Goal: Task Accomplishment & Management: Use online tool/utility

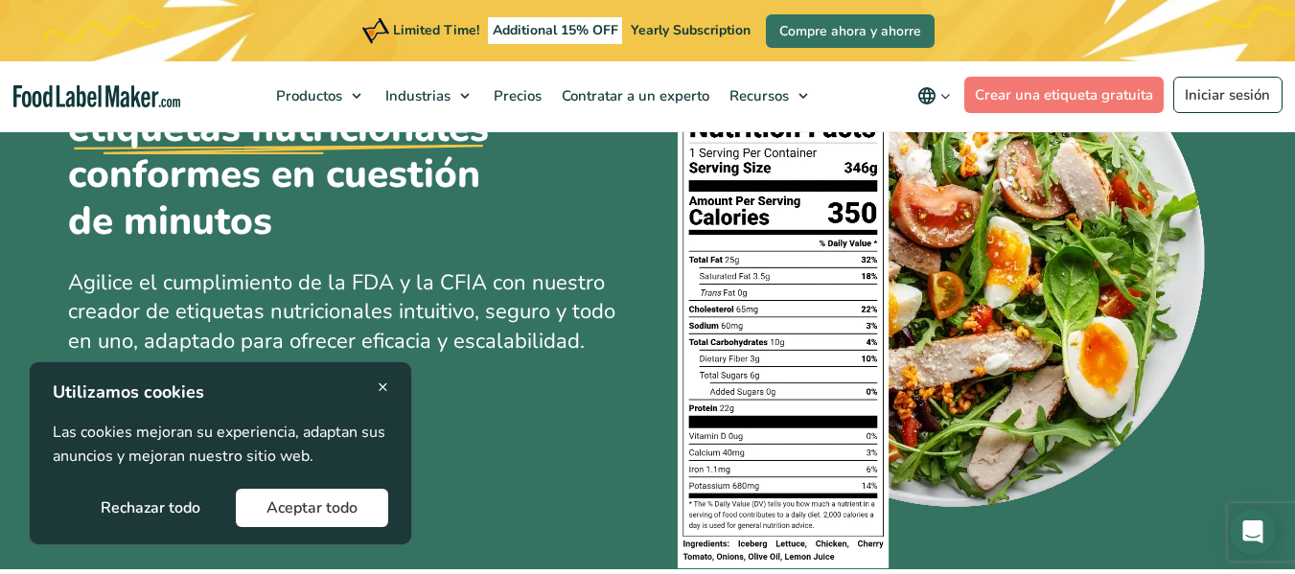
click at [378, 384] on span "×" at bounding box center [383, 387] width 11 height 26
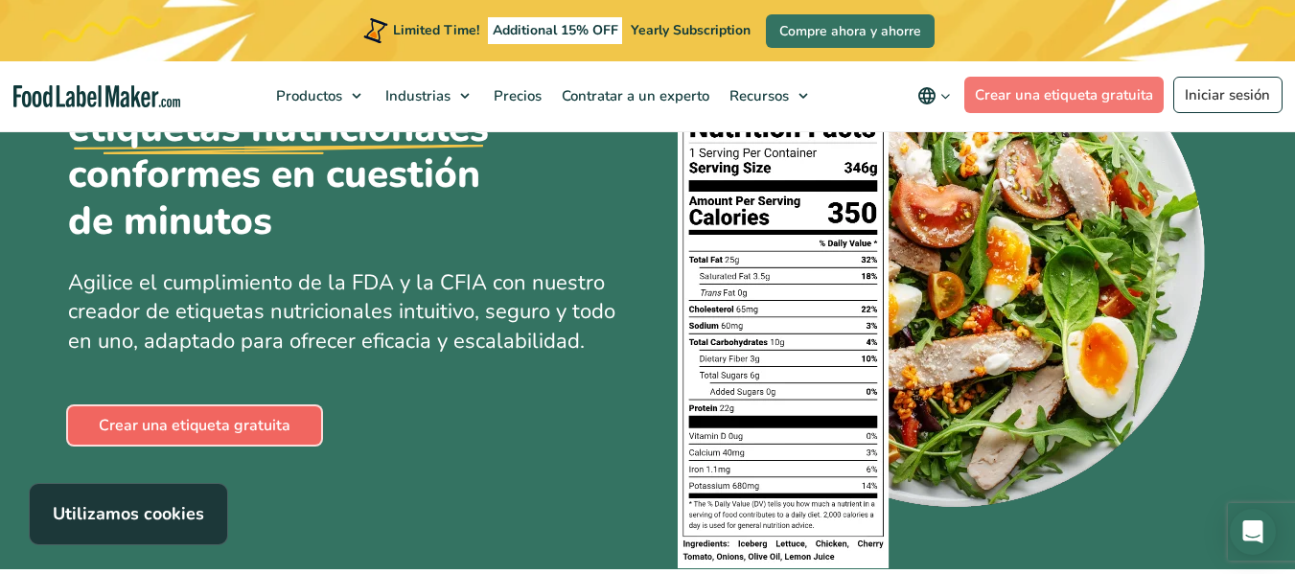
click at [243, 427] on link "Crear una etiqueta gratuita" at bounding box center [194, 426] width 253 height 38
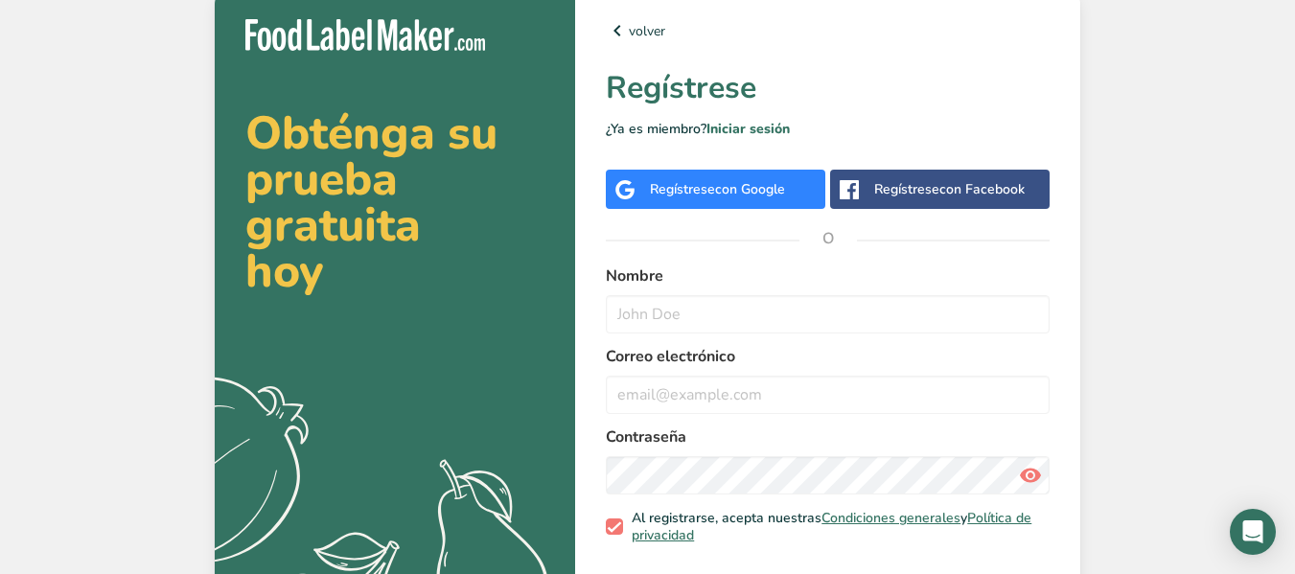
click at [661, 183] on div "Regístrese con Google" at bounding box center [717, 189] width 135 height 20
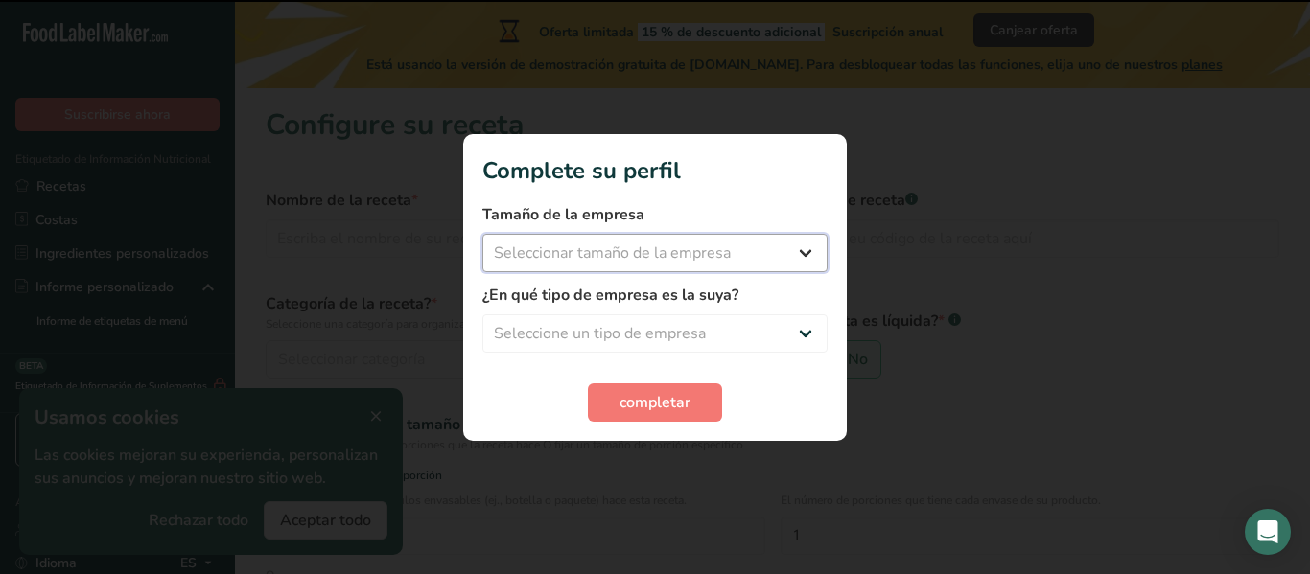
click at [712, 234] on select "Seleccionar tamaño de la empresa Menos de 10 empleados De 10 a 50 empleados De …" at bounding box center [654, 253] width 345 height 38
select select "1"
click at [482, 234] on select "Seleccionar tamaño de la empresa Menos de 10 empleados De 10 a 50 empleados De …" at bounding box center [654, 253] width 345 height 38
click at [673, 326] on select "Seleccione un tipo de empresa Fabricante de alimentos envasados Restaurante y c…" at bounding box center [654, 333] width 345 height 38
click at [675, 325] on select "Seleccione un tipo de empresa Fabricante de alimentos envasados Restaurante y c…" at bounding box center [654, 333] width 345 height 38
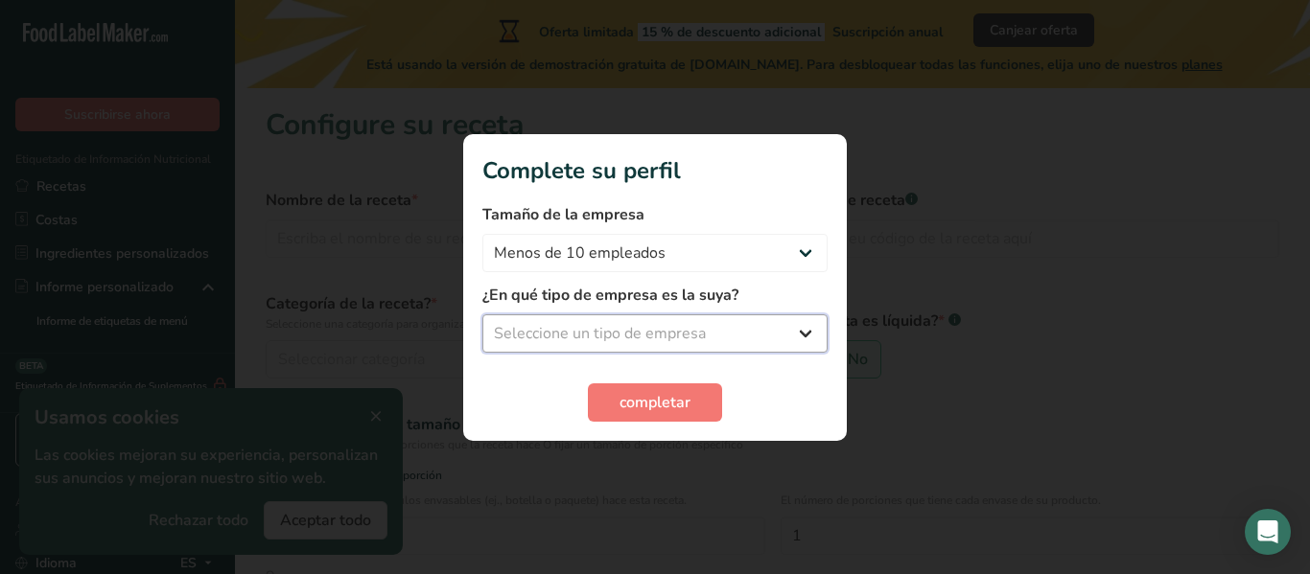
click at [675, 325] on select "Seleccione un tipo de empresa Fabricante de alimentos envasados Restaurante y c…" at bounding box center [654, 333] width 345 height 38
select select "1"
click at [482, 314] on select "Seleccione un tipo de empresa Fabricante de alimentos envasados Restaurante y c…" at bounding box center [654, 333] width 345 height 38
click at [663, 422] on section "Complete su perfil Tamaño de la empresa Menos de 10 empleados De 10 a 50 emplea…" at bounding box center [655, 287] width 384 height 307
click at [659, 410] on span "completar" at bounding box center [654, 402] width 71 height 23
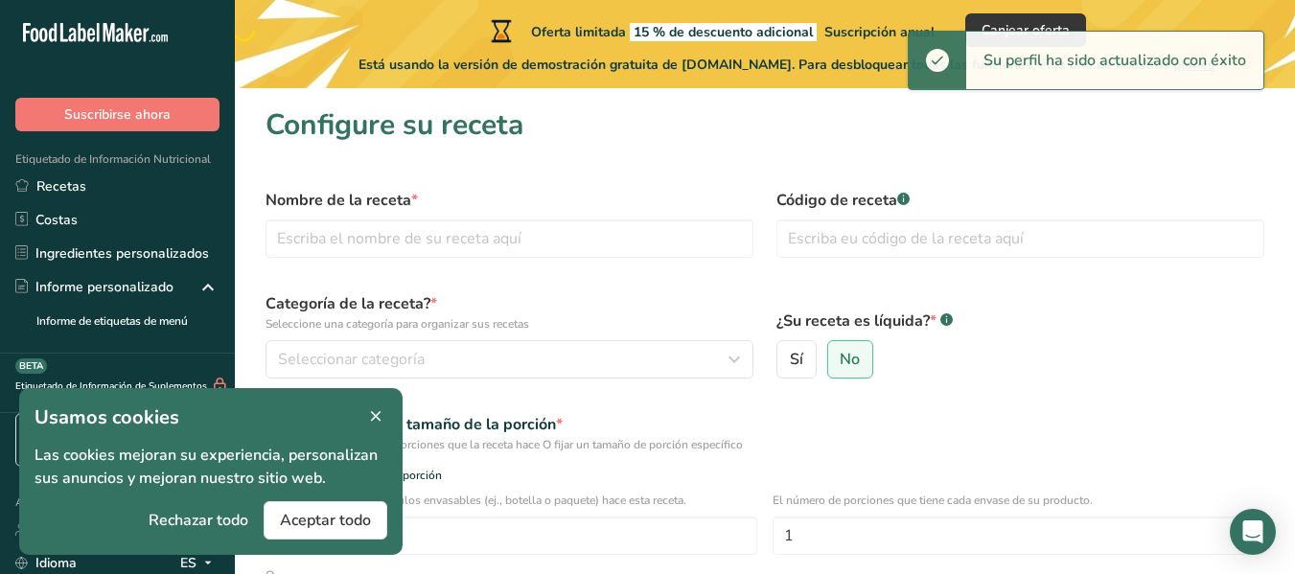
click at [370, 409] on icon at bounding box center [375, 417] width 17 height 27
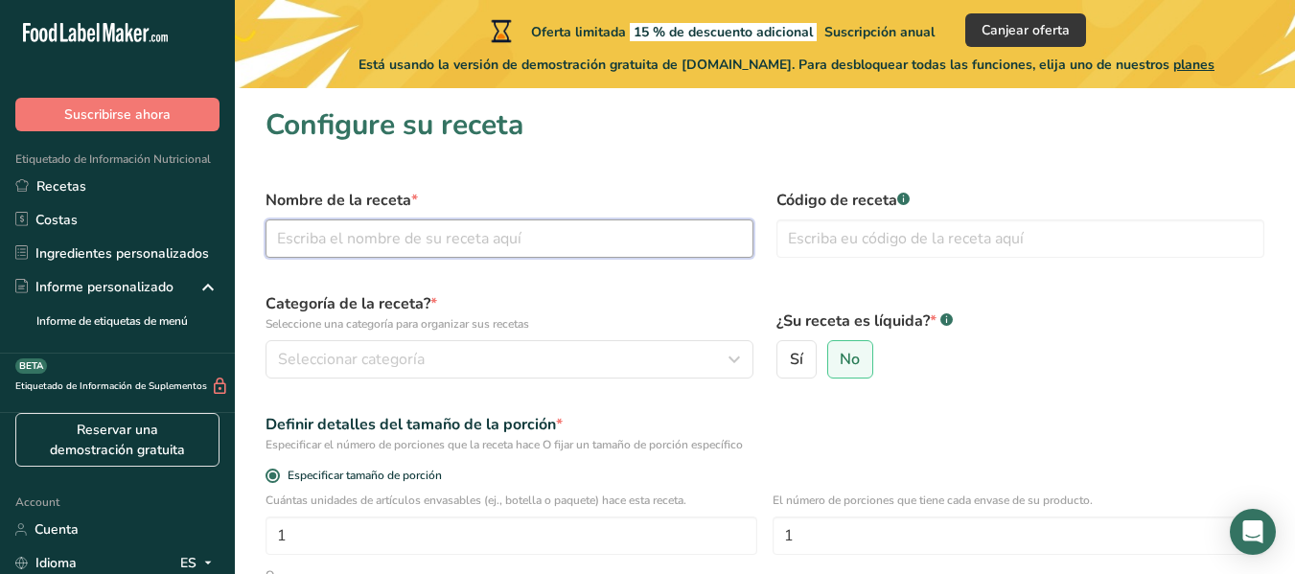
click at [384, 235] on input "text" at bounding box center [510, 239] width 488 height 38
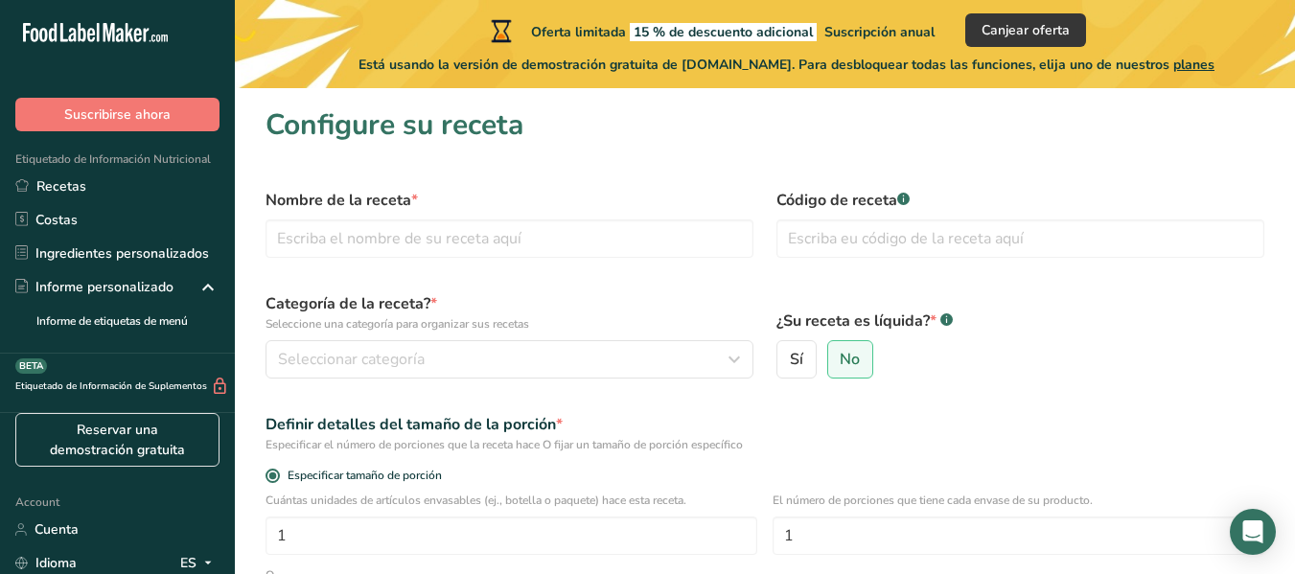
click at [492, 259] on div "Nombre de la receta *" at bounding box center [509, 223] width 511 height 92
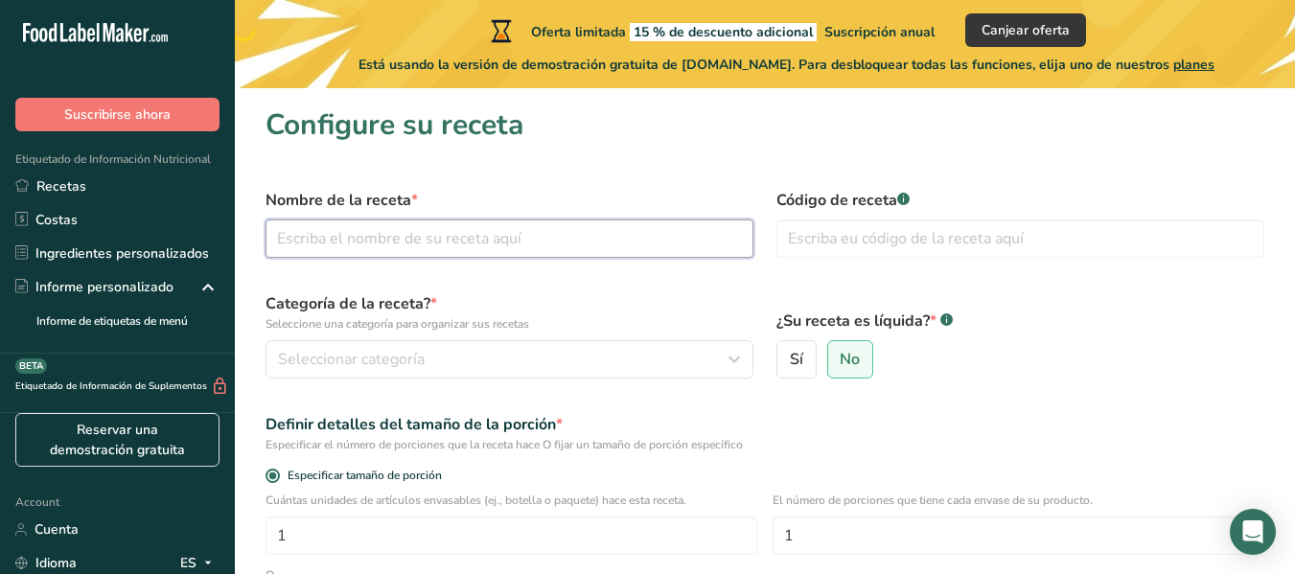
click at [490, 242] on input "text" at bounding box center [510, 239] width 488 height 38
type input "p"
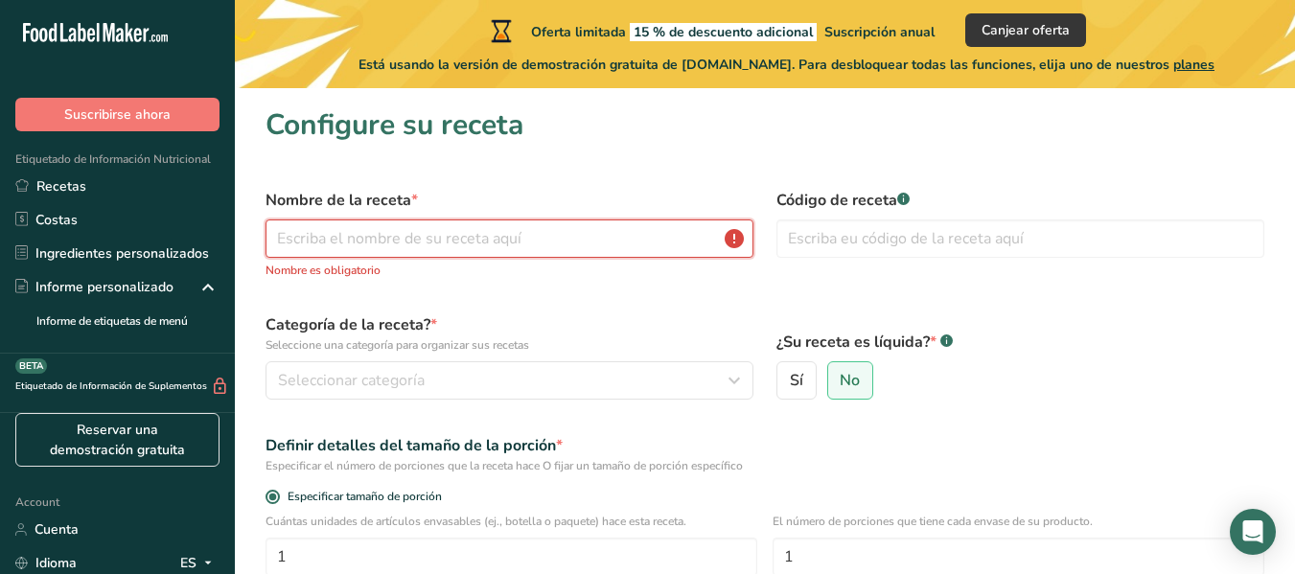
type input "p"
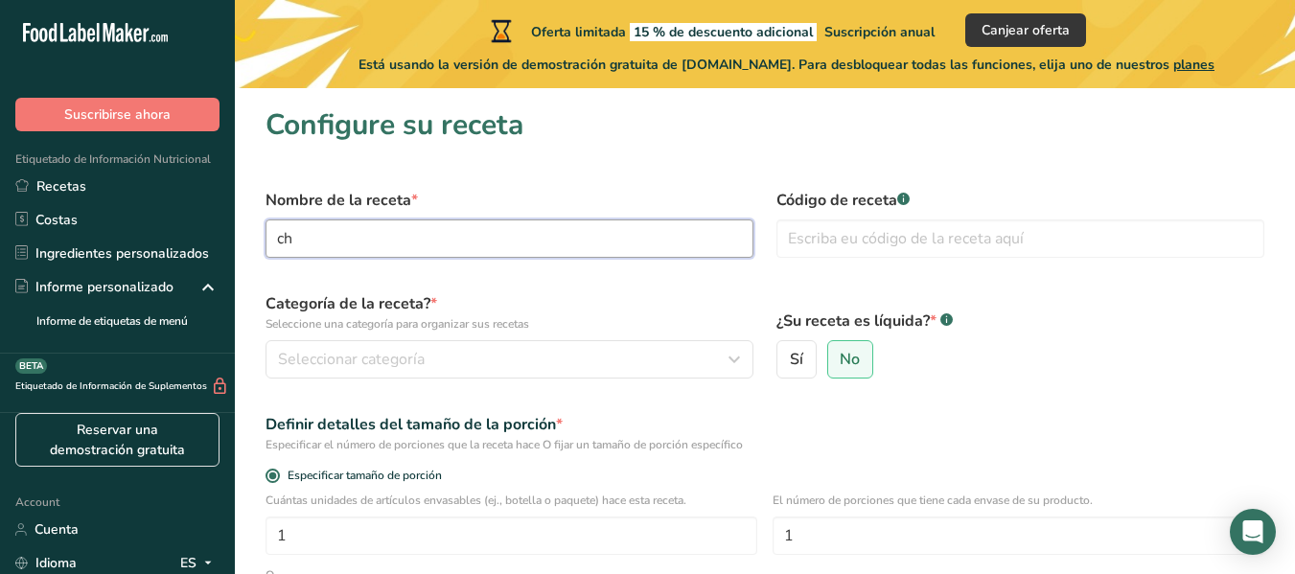
type input "c"
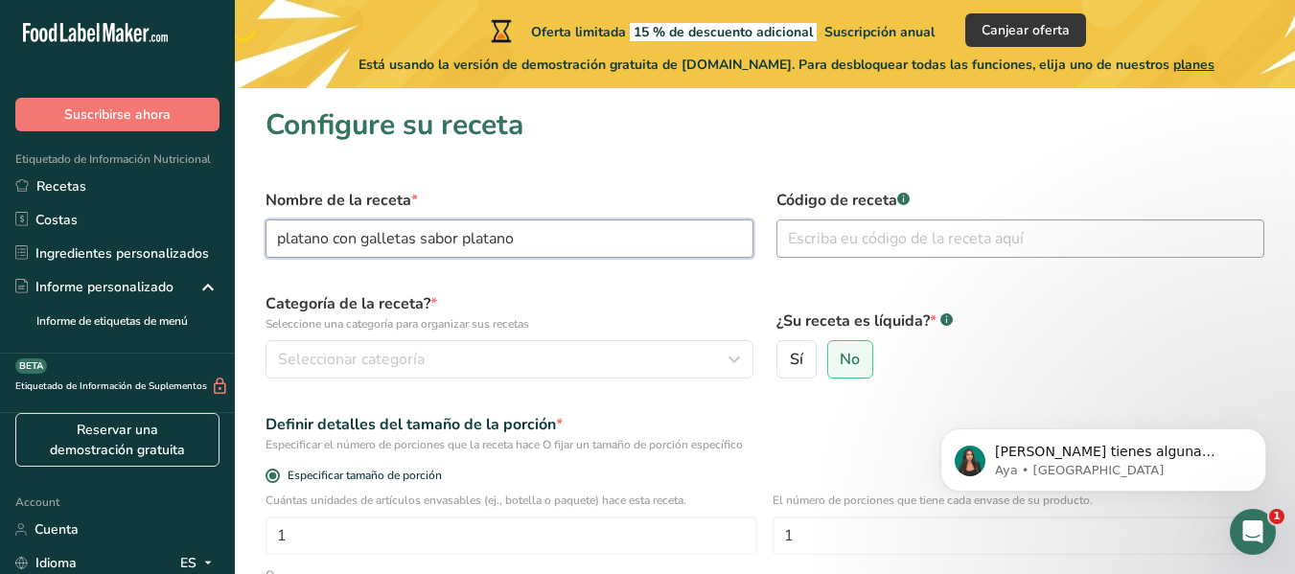
type input "platano con galletas sabor platano"
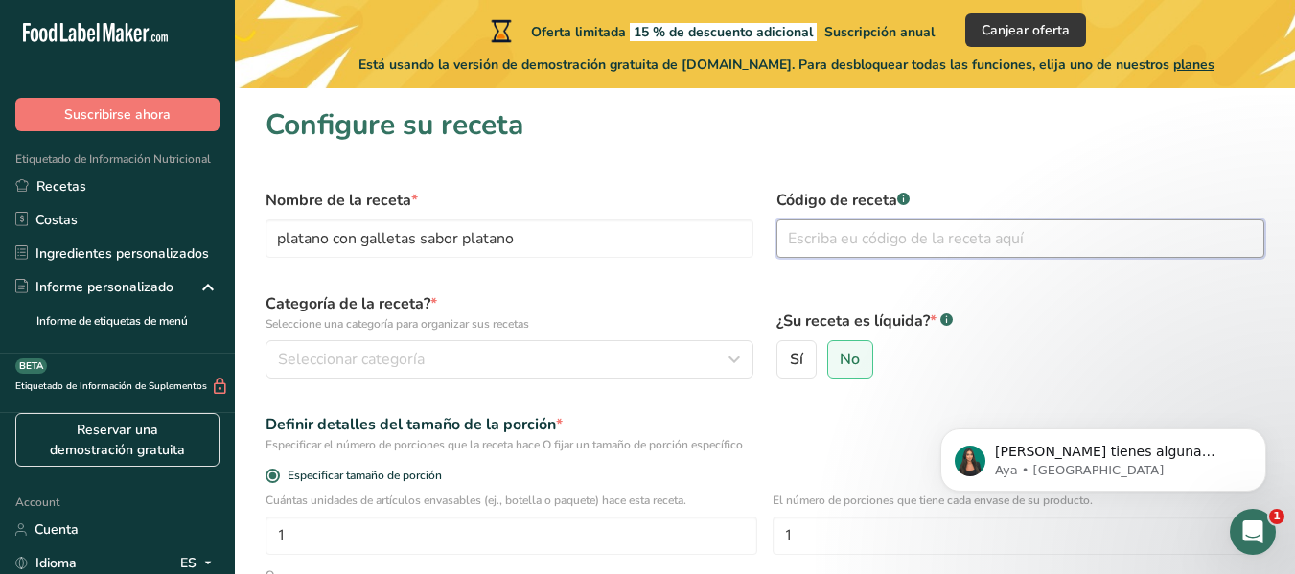
click at [836, 248] on input "text" at bounding box center [1021, 239] width 488 height 38
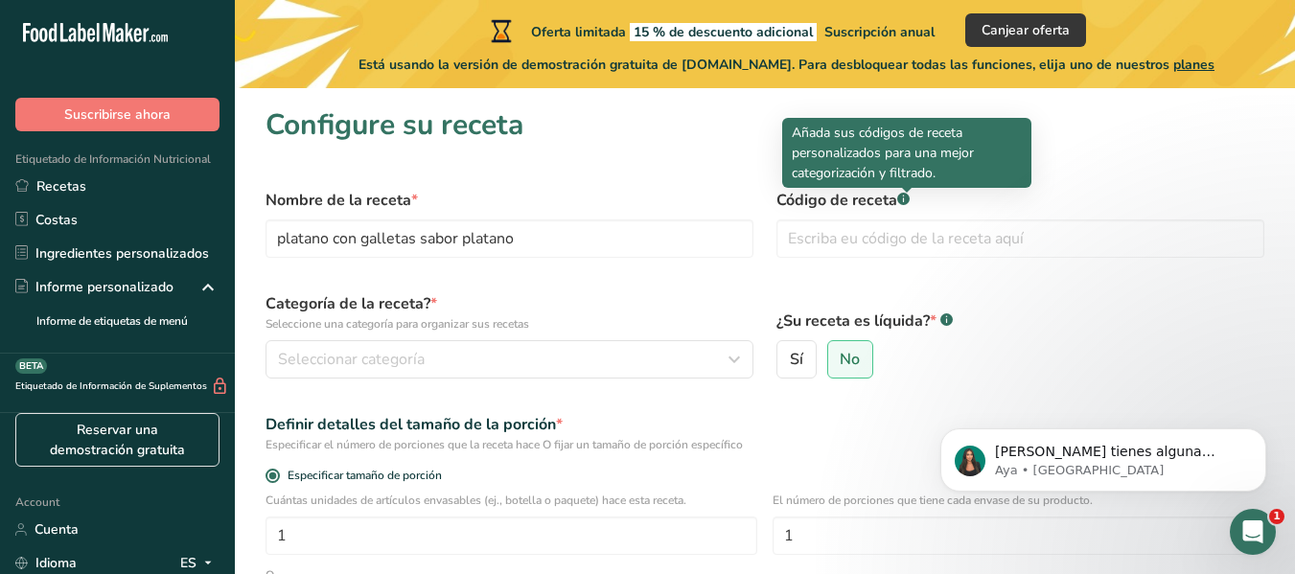
click at [906, 193] on div at bounding box center [907, 193] width 10 height 10
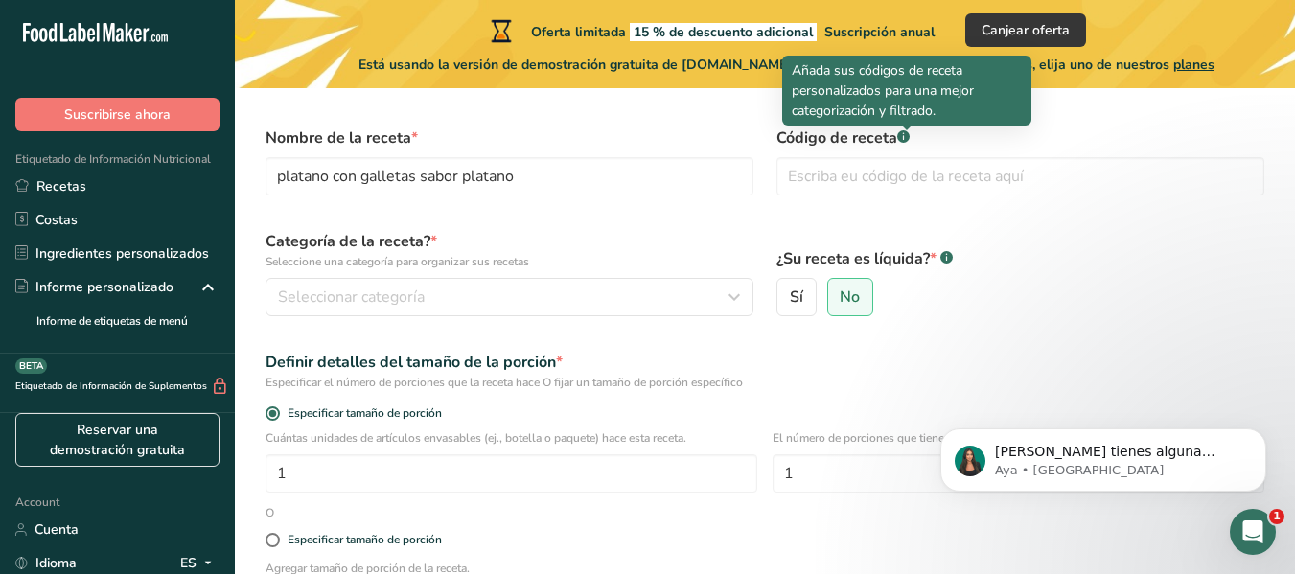
scroll to position [96, 0]
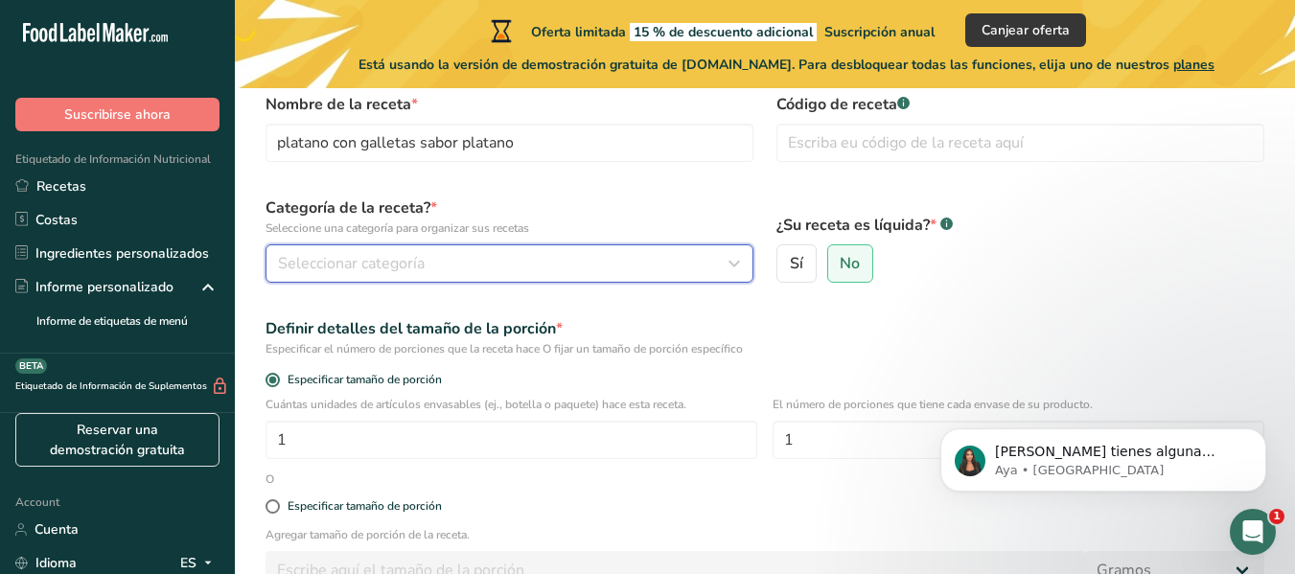
click at [525, 260] on div "Seleccionar categoría" at bounding box center [504, 263] width 452 height 23
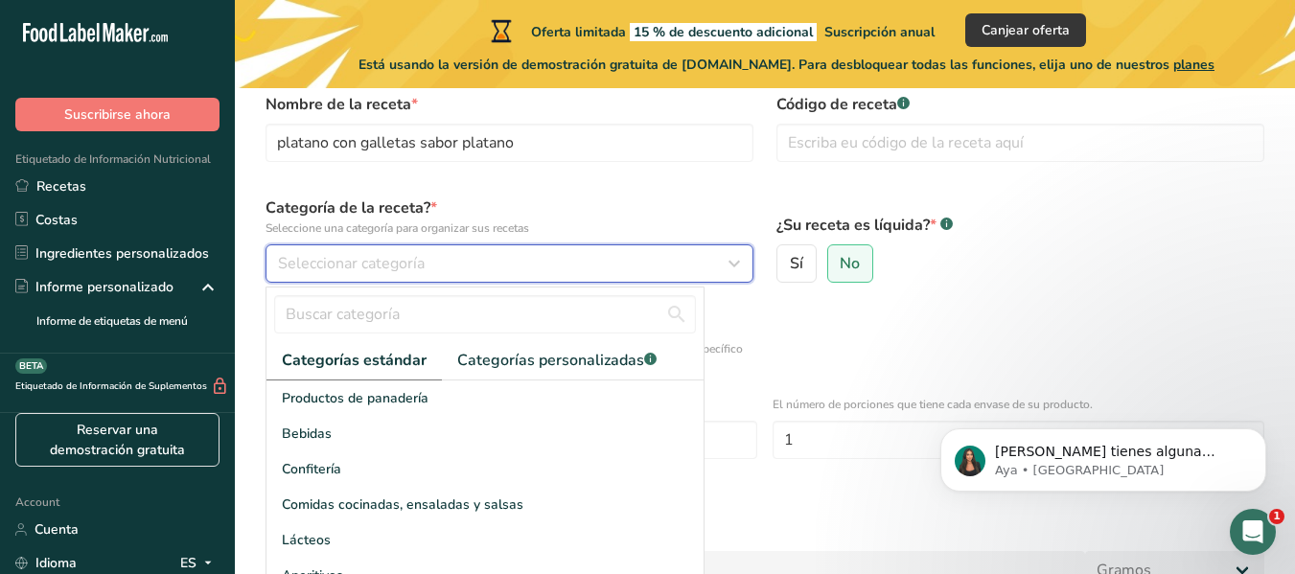
click at [525, 260] on div "Seleccionar categoría" at bounding box center [504, 263] width 452 height 23
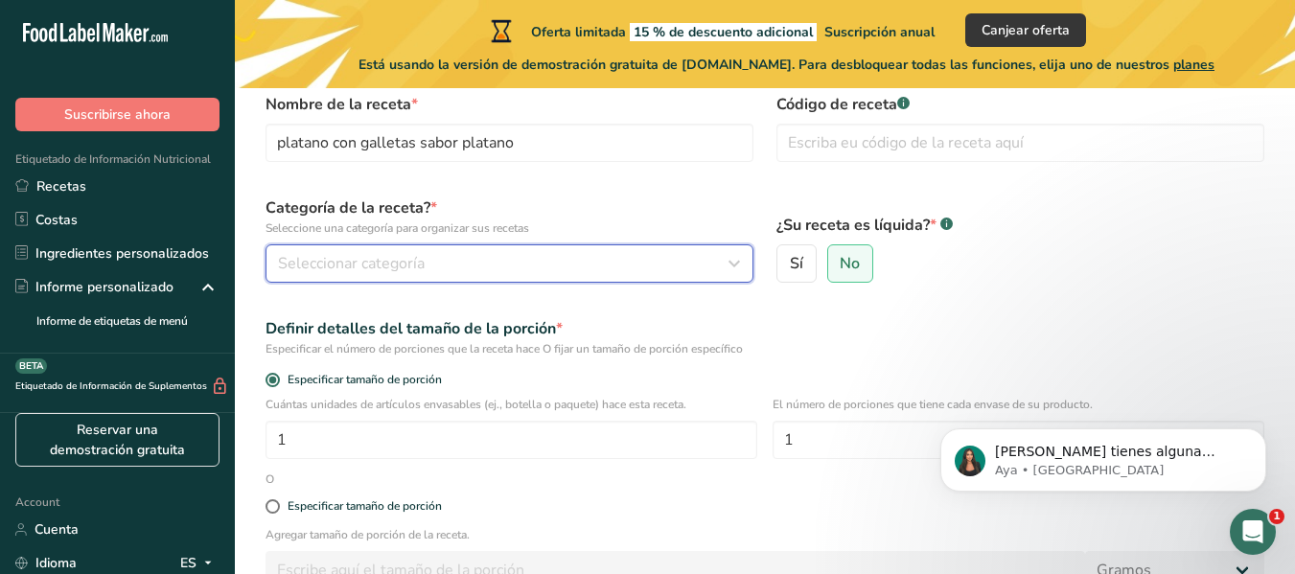
click at [535, 263] on div "Seleccionar categoría" at bounding box center [504, 263] width 452 height 23
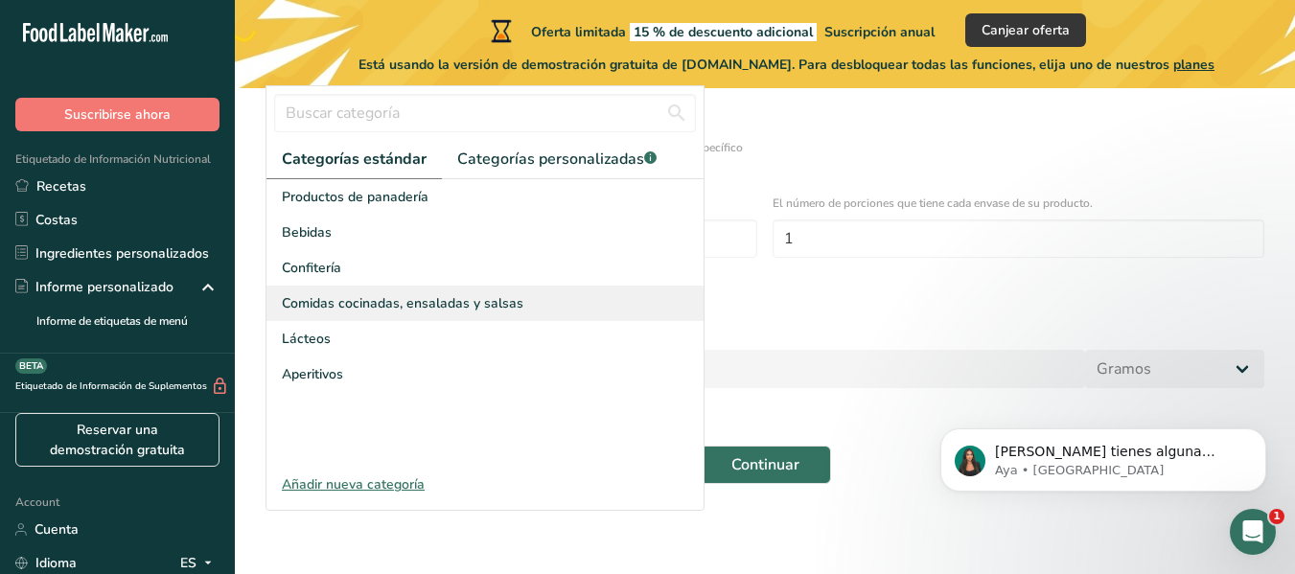
scroll to position [299, 0]
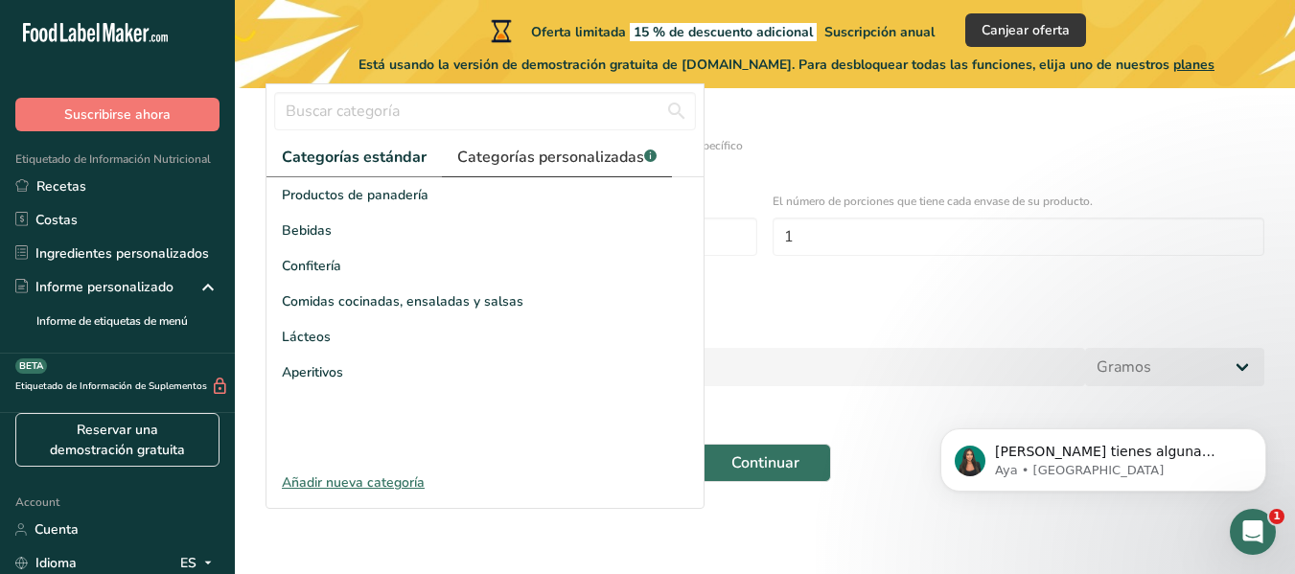
click at [448, 162] on link "Categorías personalizadas .a-a{fill:#347362;}.b-a{fill:#fff;}" at bounding box center [557, 157] width 230 height 39
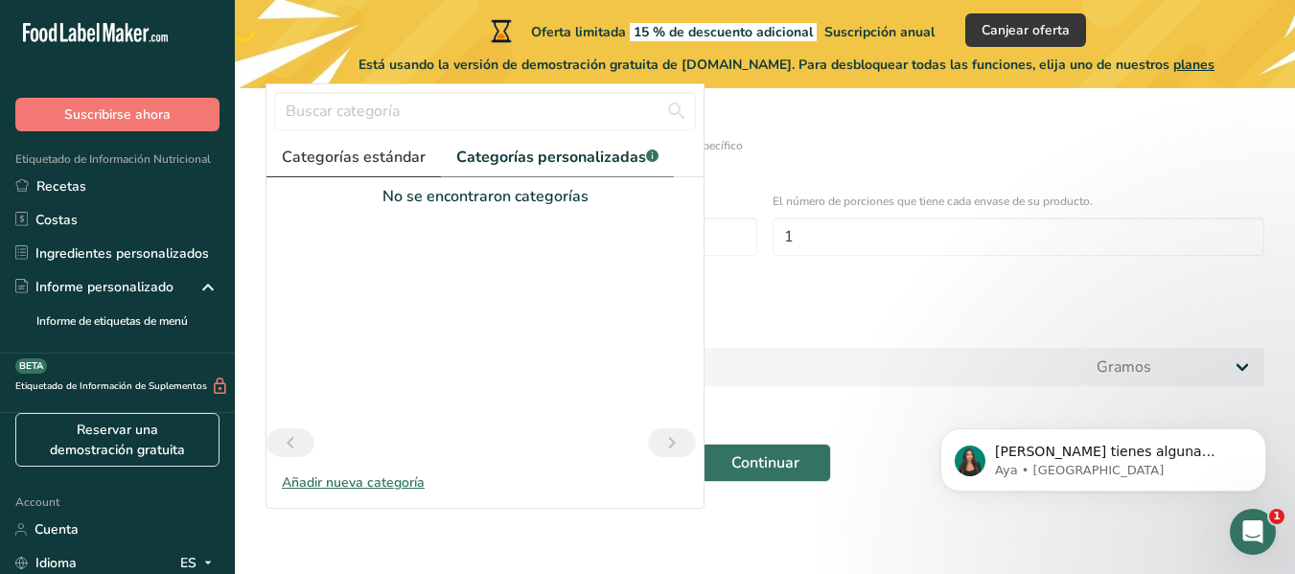
click at [368, 153] on span "Categorías estándar" at bounding box center [354, 157] width 144 height 23
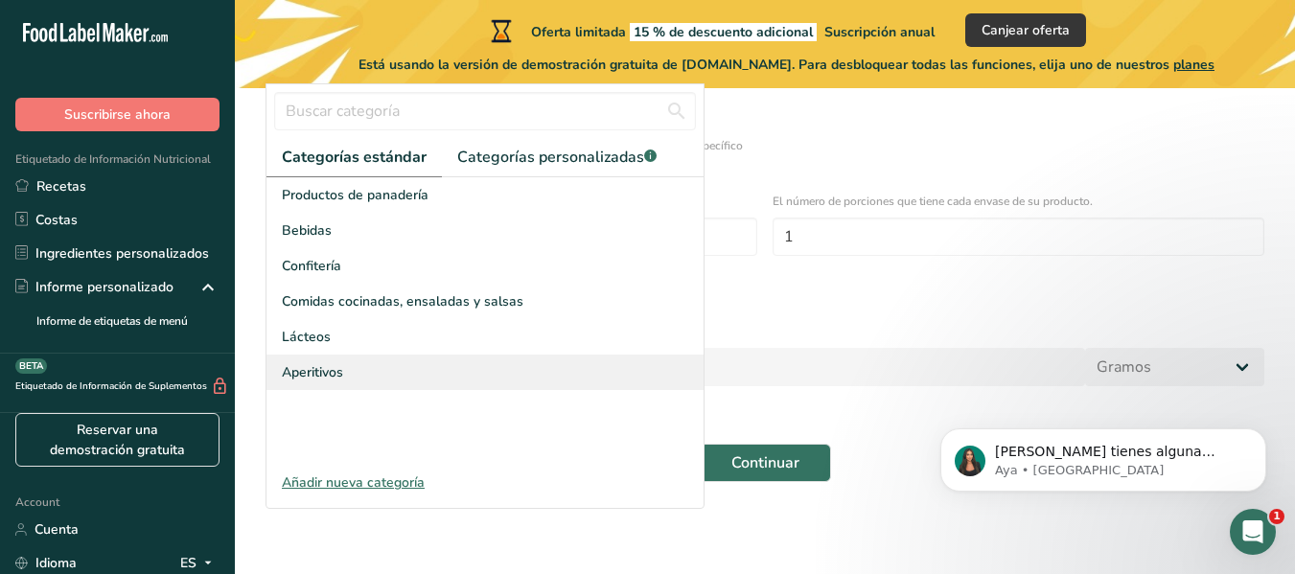
click at [351, 377] on div "Aperitivos" at bounding box center [485, 372] width 437 height 35
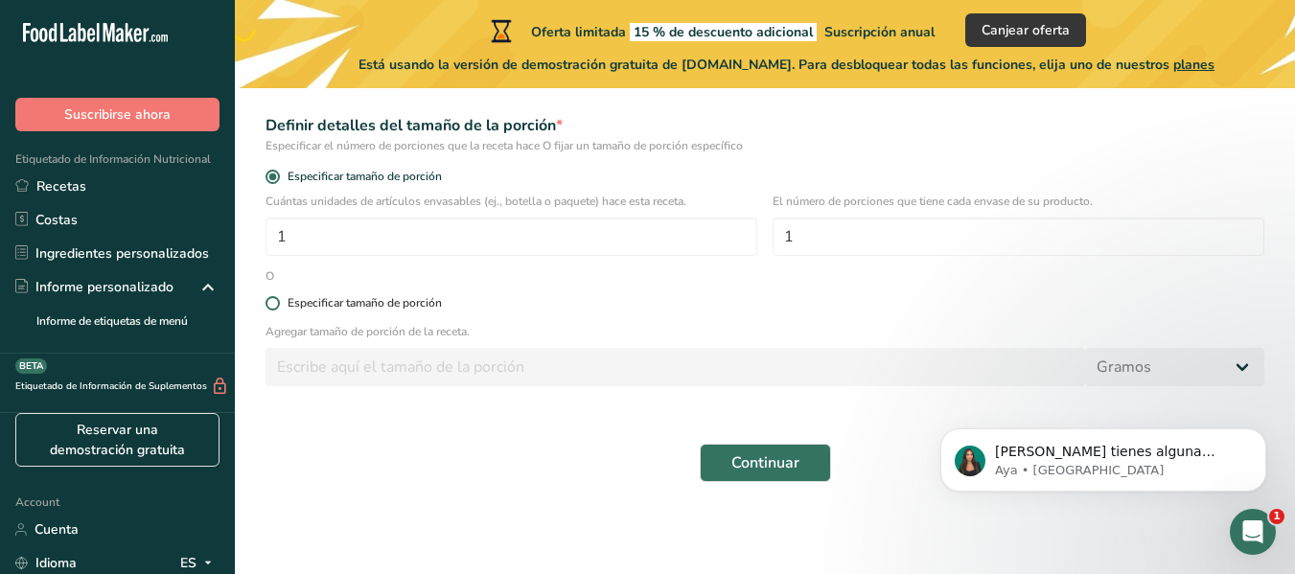
click at [275, 306] on span at bounding box center [273, 303] width 14 height 14
click at [275, 306] on input "Especificar tamaño de porción" at bounding box center [272, 303] width 12 height 12
radio input "true"
radio input "false"
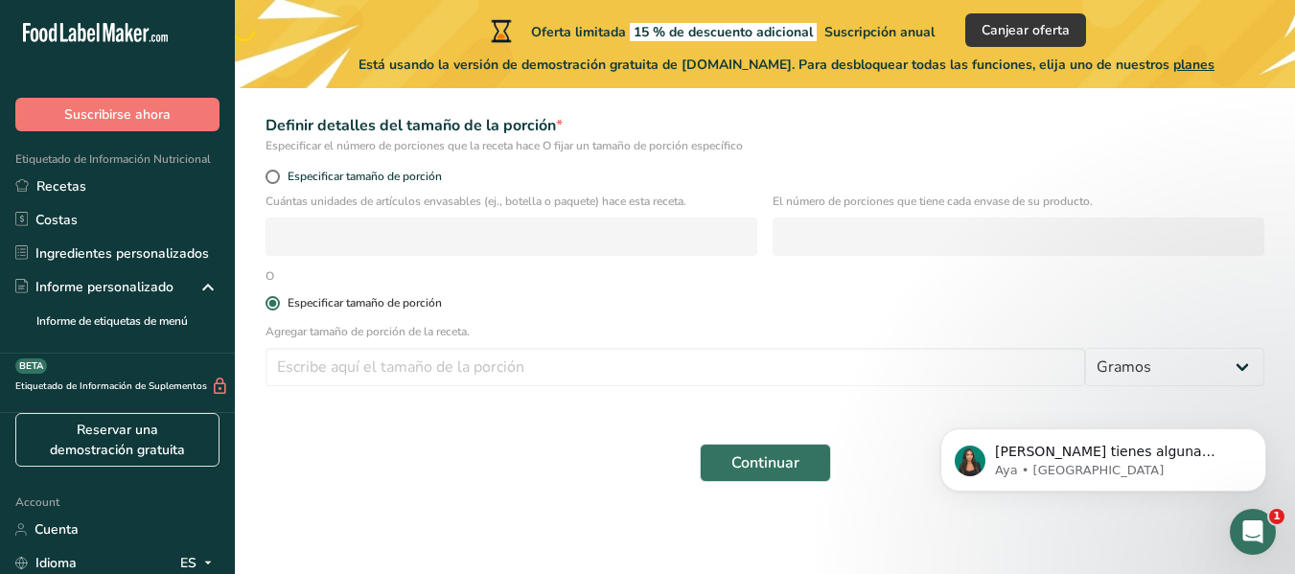
click at [275, 305] on span at bounding box center [273, 303] width 14 height 14
click at [275, 305] on input "Especificar tamaño de porción" at bounding box center [272, 303] width 12 height 12
click at [270, 179] on span at bounding box center [273, 177] width 14 height 14
click at [270, 179] on input "Especificar tamaño de porción" at bounding box center [272, 177] width 12 height 12
radio input "true"
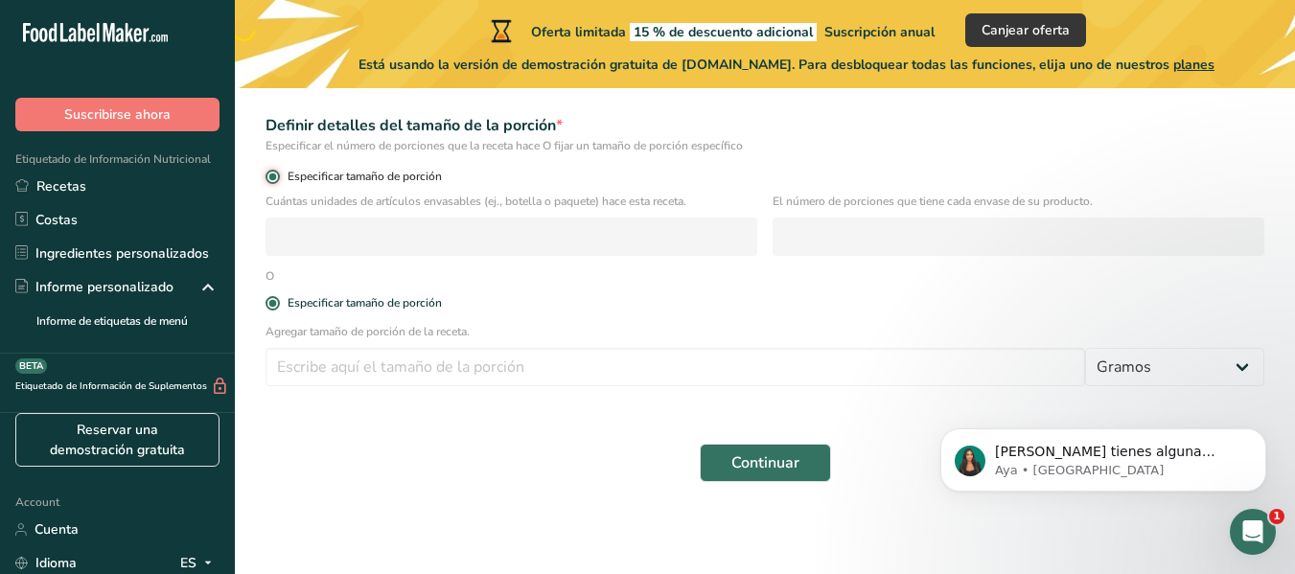
radio input "false"
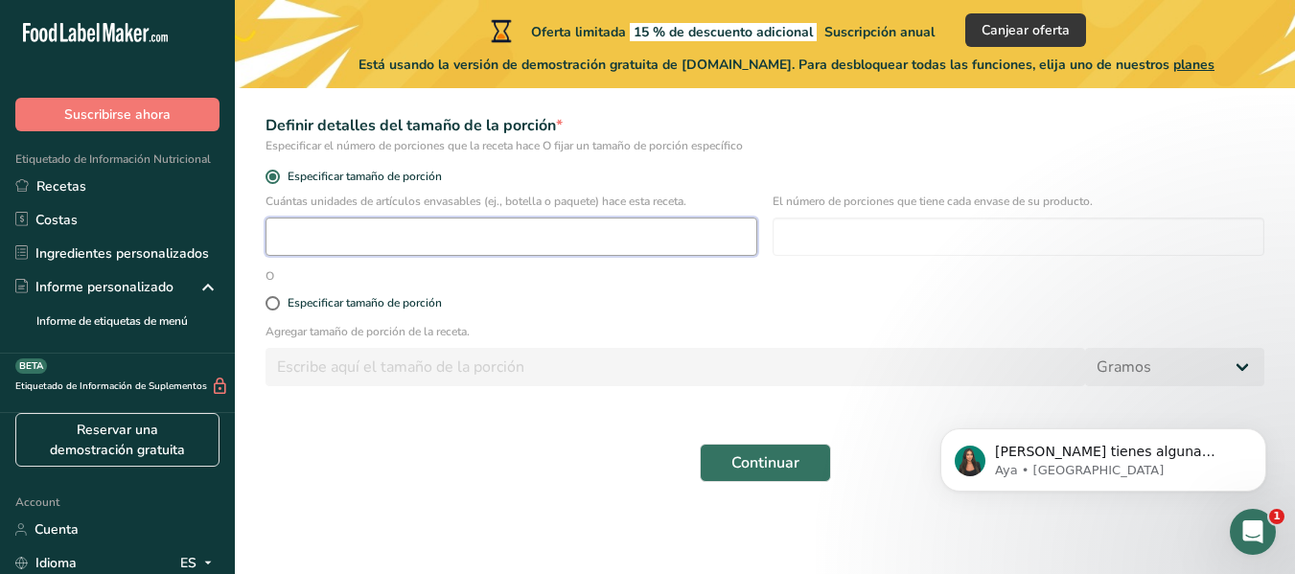
click at [349, 238] on input "number" at bounding box center [512, 237] width 492 height 38
type input "1"
click at [277, 306] on span at bounding box center [273, 303] width 14 height 14
click at [277, 306] on input "Especificar tamaño de porción" at bounding box center [272, 303] width 12 height 12
radio input "true"
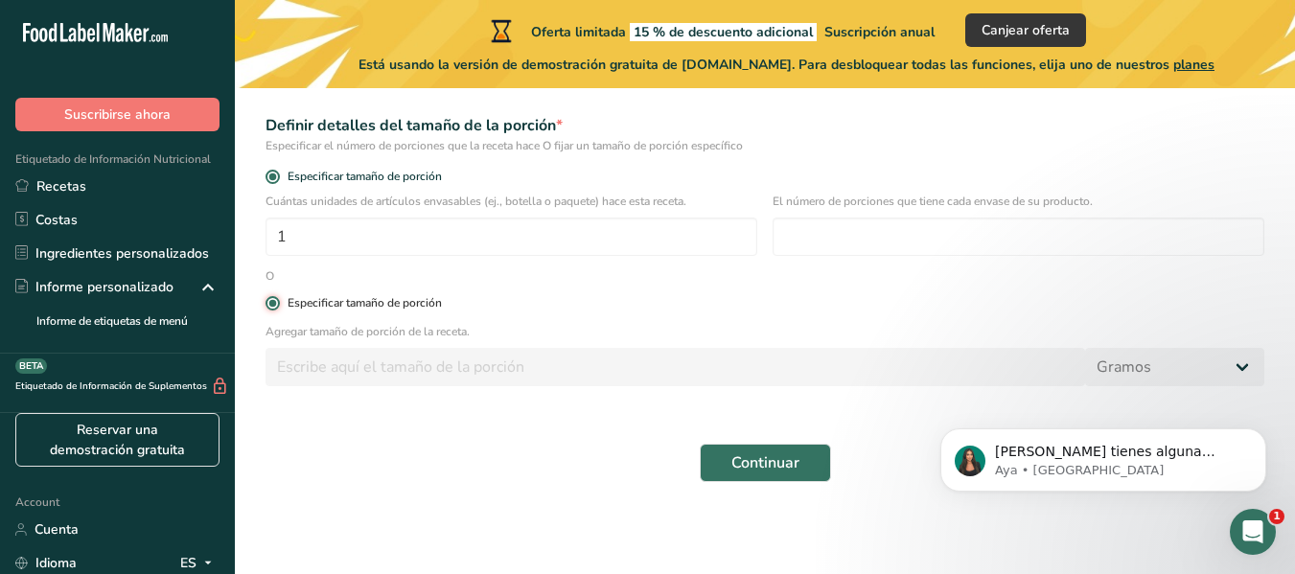
radio input "false"
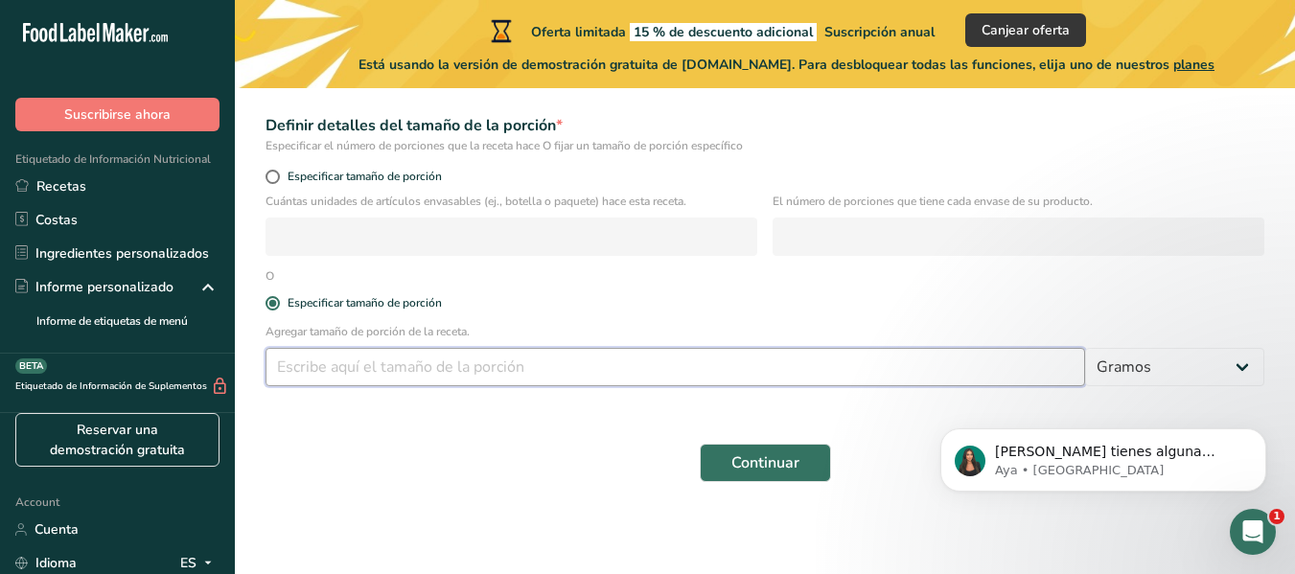
click at [388, 370] on input "number" at bounding box center [676, 367] width 820 height 38
type input "9"
type input "60"
click at [747, 458] on span "Continuar" at bounding box center [766, 463] width 68 height 23
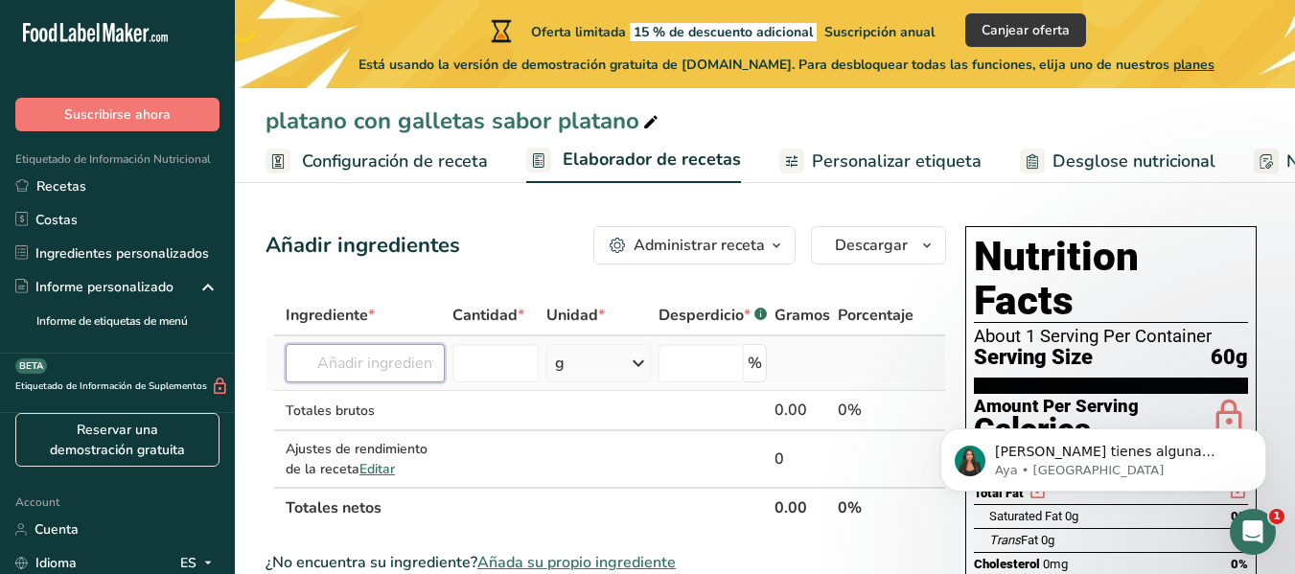
click at [384, 370] on input "text" at bounding box center [365, 363] width 159 height 38
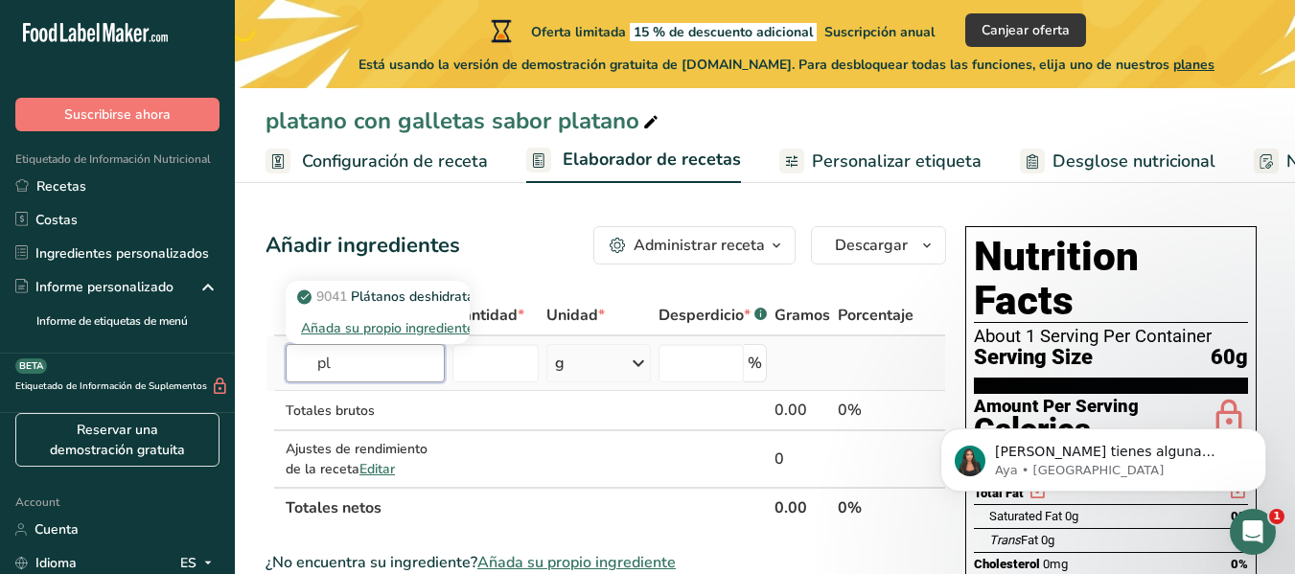
type input "p"
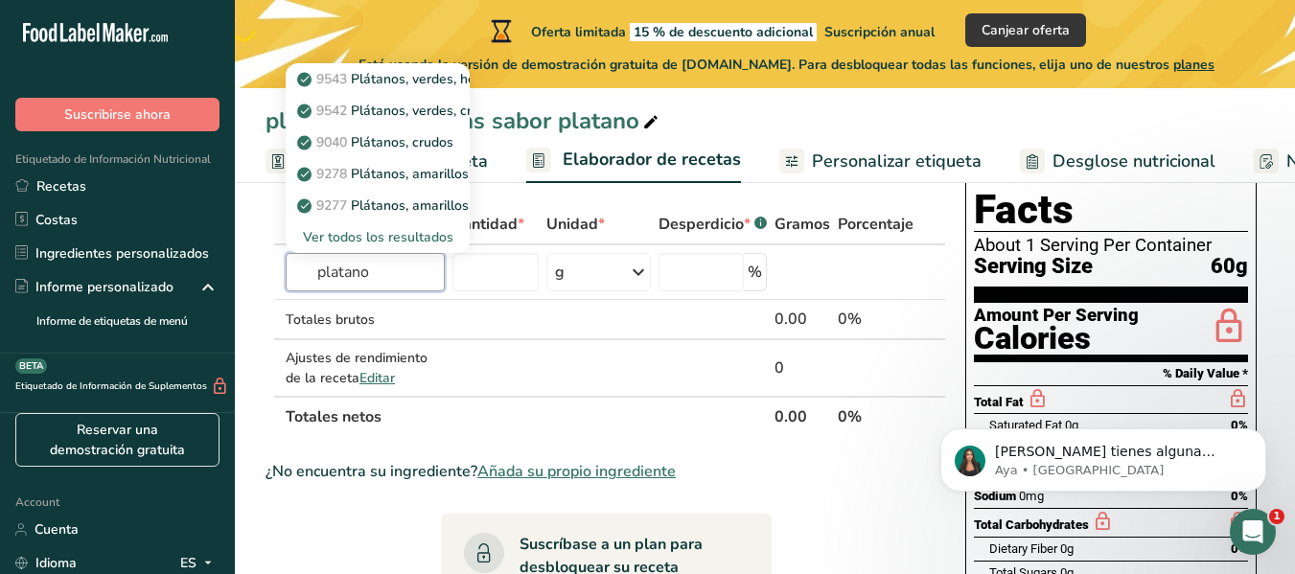
scroll to position [192, 0]
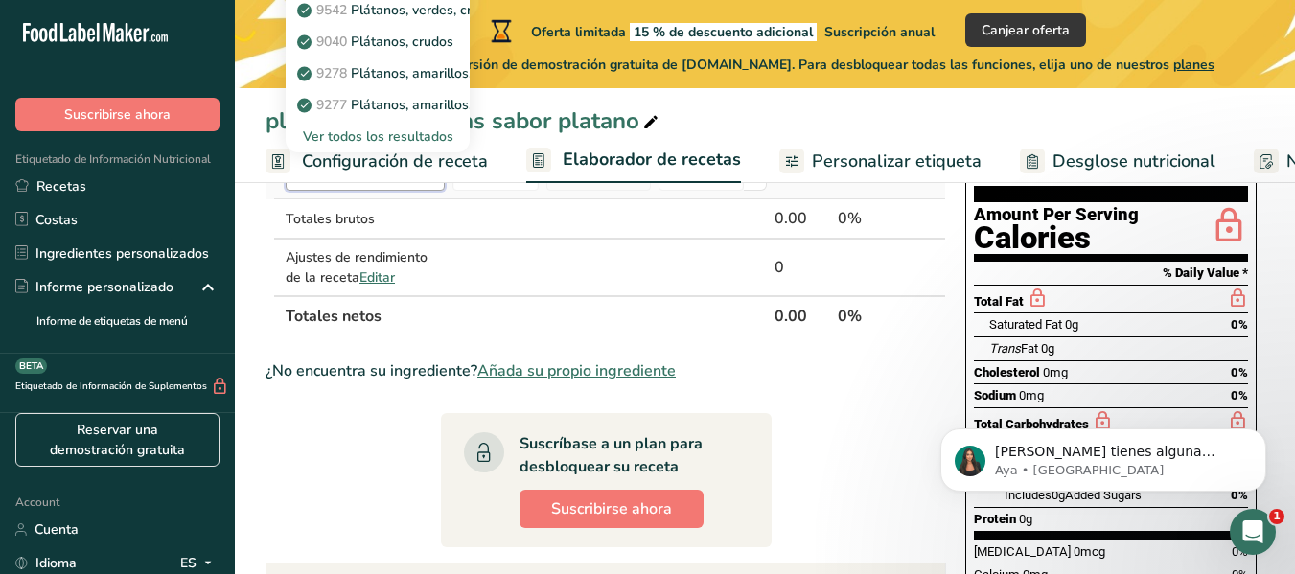
type input "platano"
click at [400, 138] on div "Ver todos los resultados" at bounding box center [377, 137] width 153 height 20
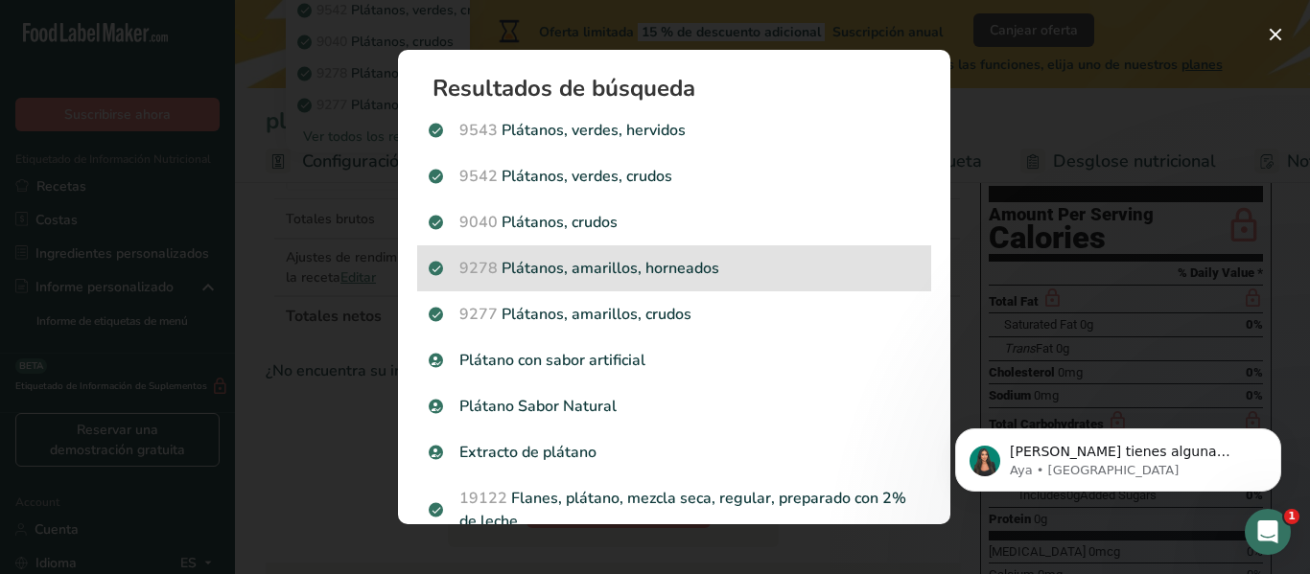
click at [737, 255] on div "9278 Plátanos, amarillos, horneados" at bounding box center [674, 268] width 514 height 46
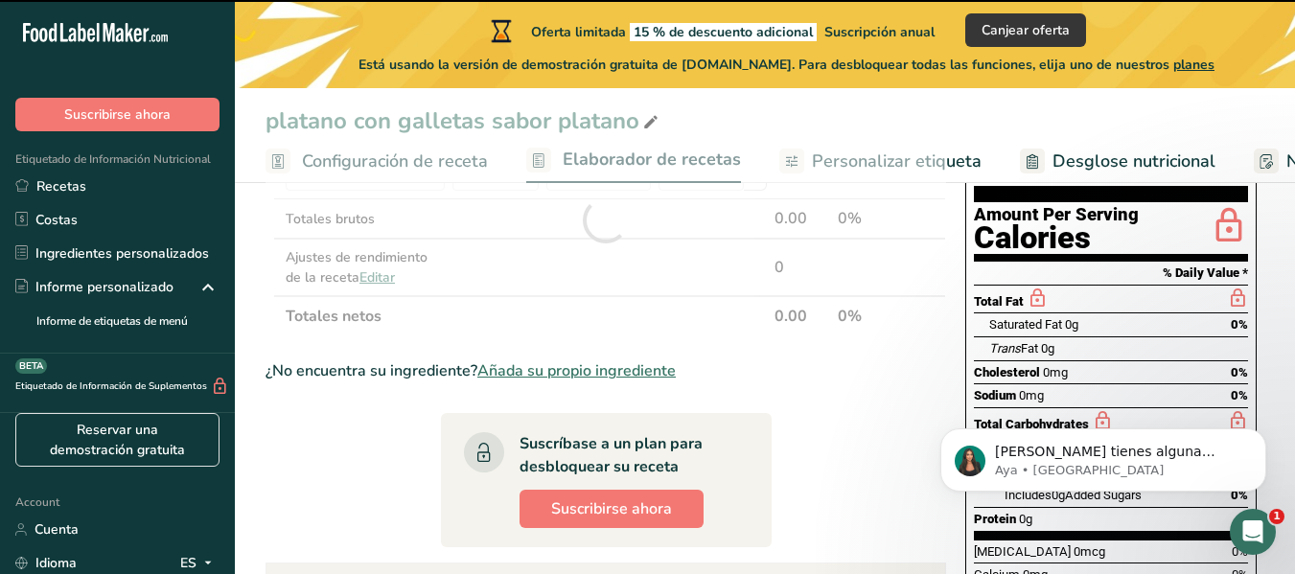
type input "0"
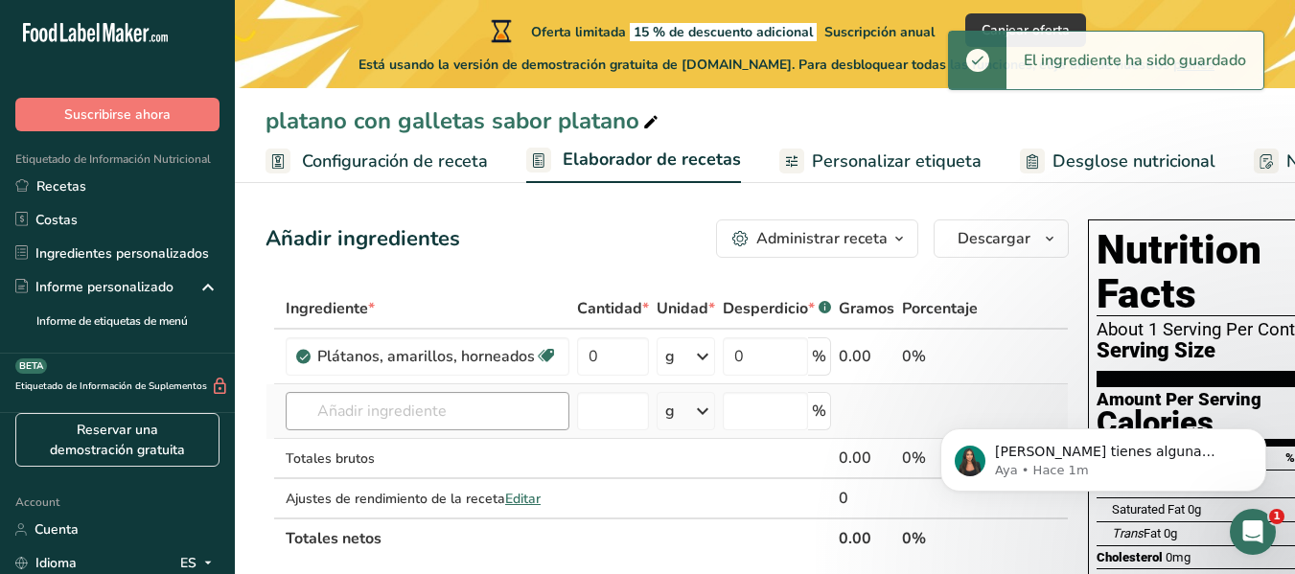
scroll to position [0, 0]
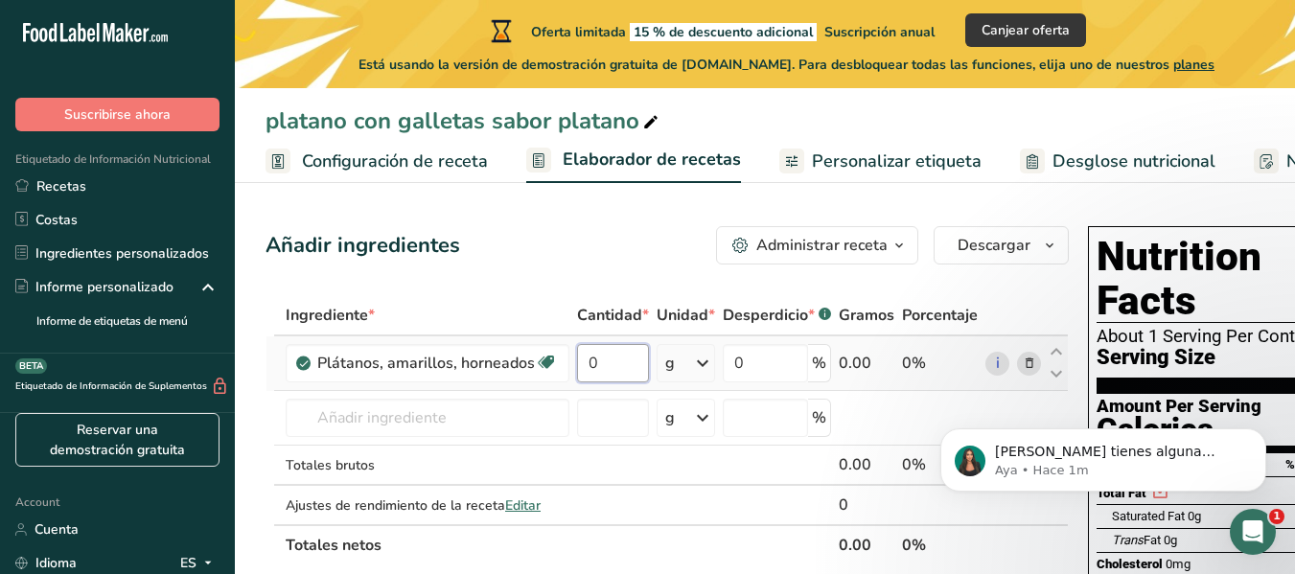
click at [591, 355] on input "0" at bounding box center [613, 363] width 72 height 38
drag, startPoint x: 609, startPoint y: 362, endPoint x: 575, endPoint y: 368, distance: 34.0
click at [577, 366] on input "0" at bounding box center [613, 363] width 72 height 38
type input "4"
type input "30"
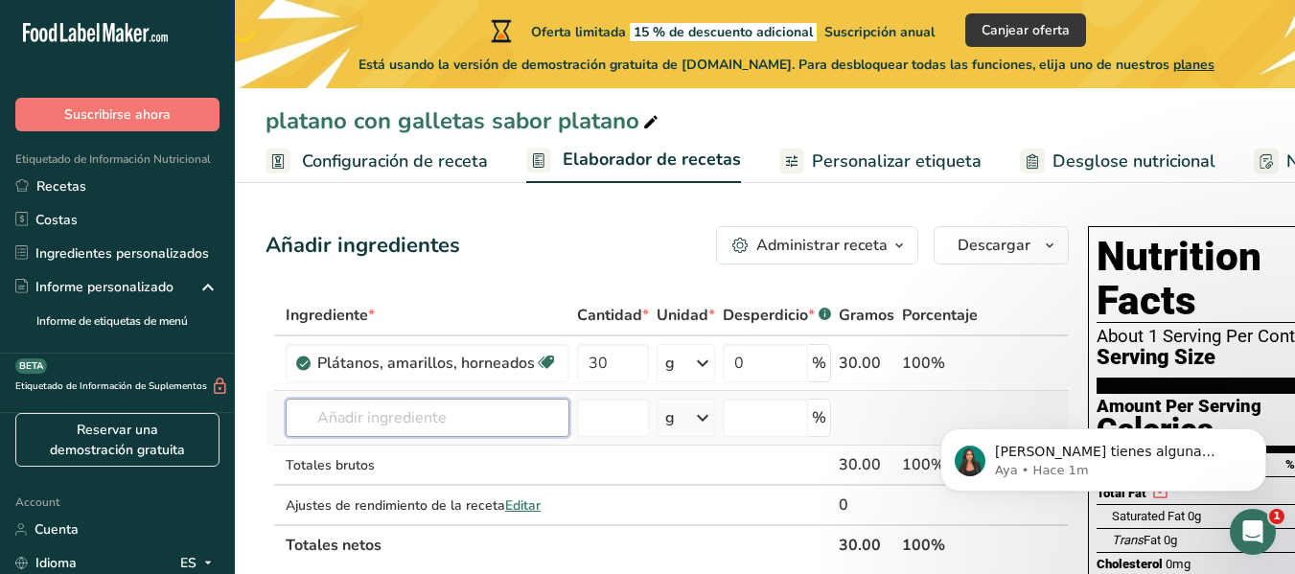
click at [484, 418] on div "Ingrediente * Cantidad * Unidad * Desperdicio * .a-a{fill:#347362;}.b-a{fill:#f…" at bounding box center [667, 430] width 803 height 270
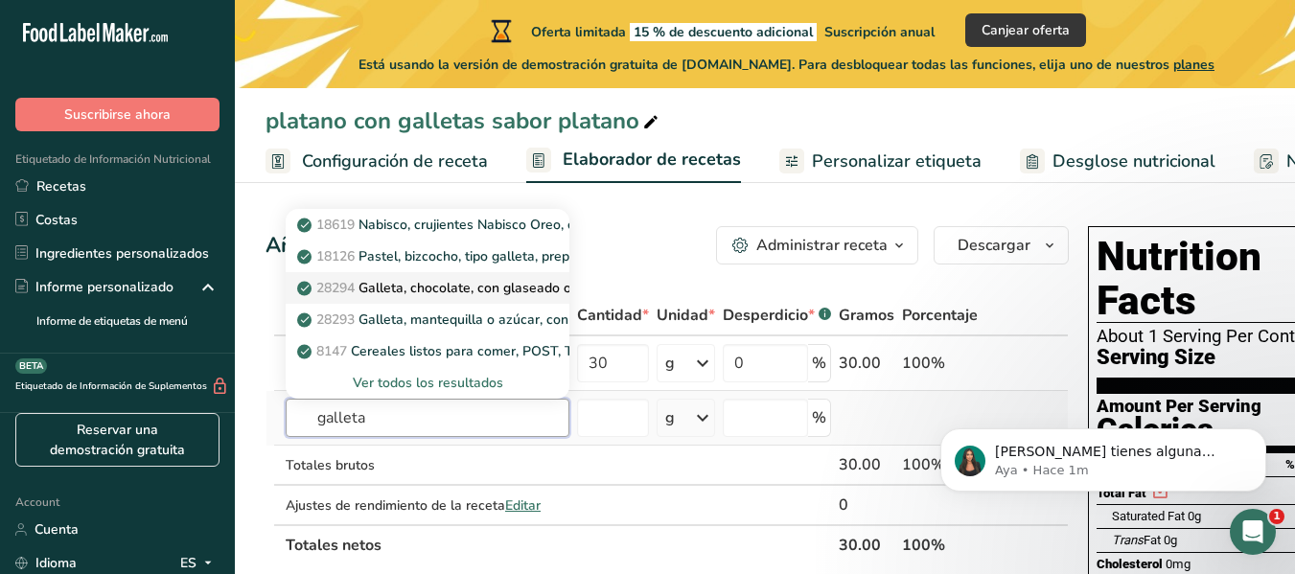
type input "galleta"
click at [500, 292] on p "28294 Galleta, chocolate, con glaseado o cobertura" at bounding box center [468, 288] width 334 height 20
type input "Cookie, chocolate, with icing or coating"
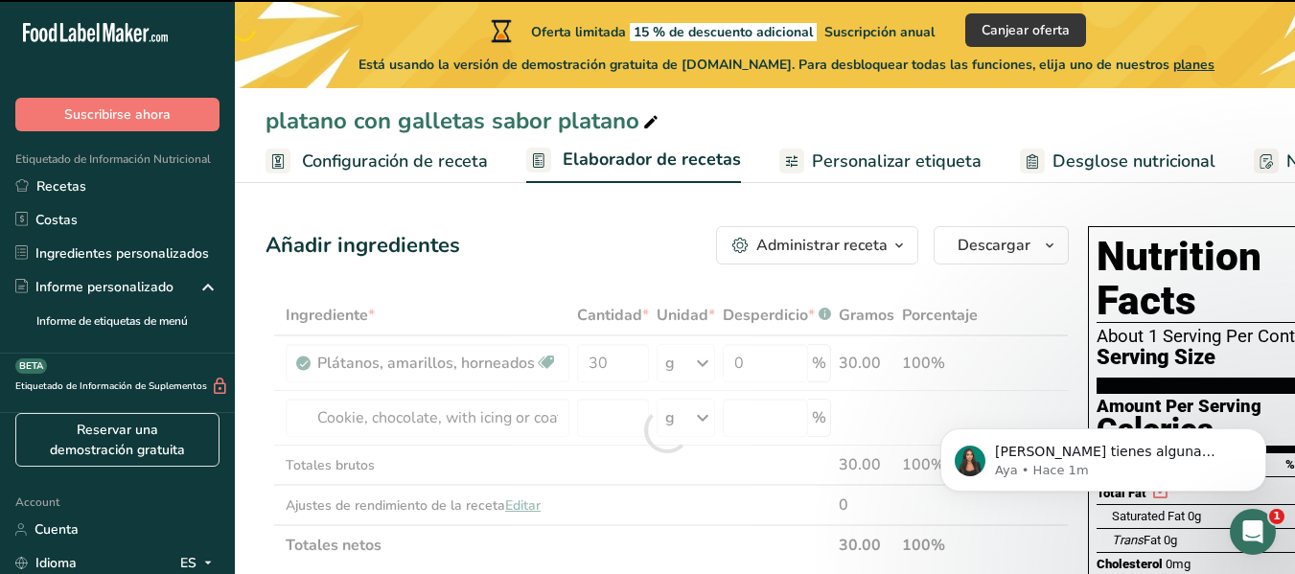
type input "0"
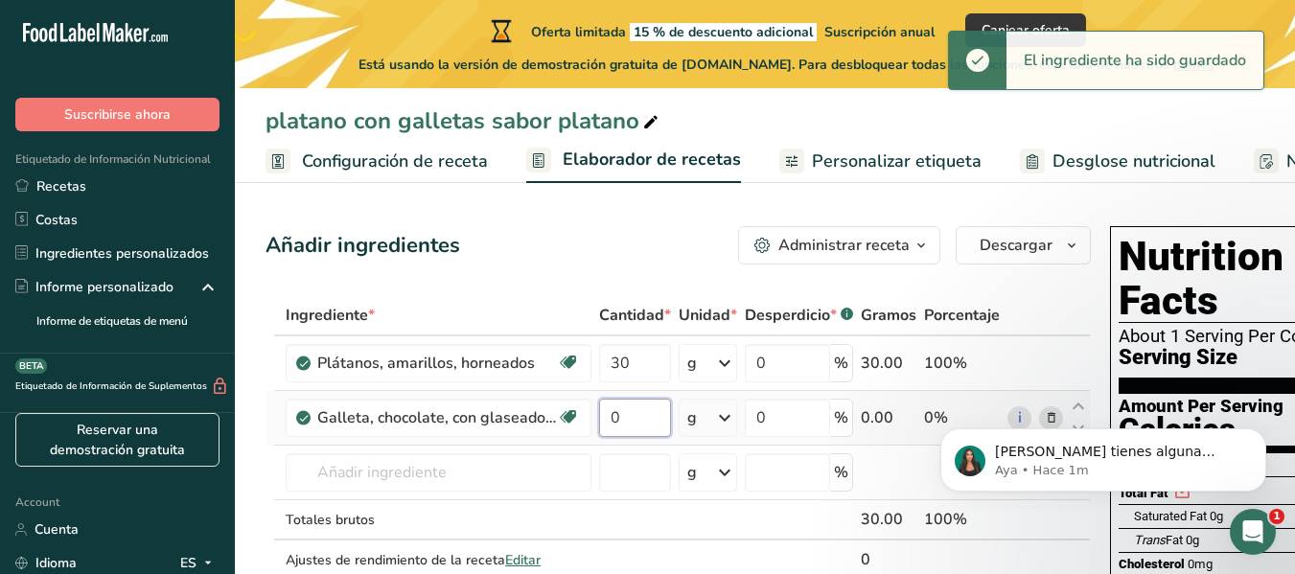
click at [623, 421] on input "0" at bounding box center [635, 418] width 72 height 38
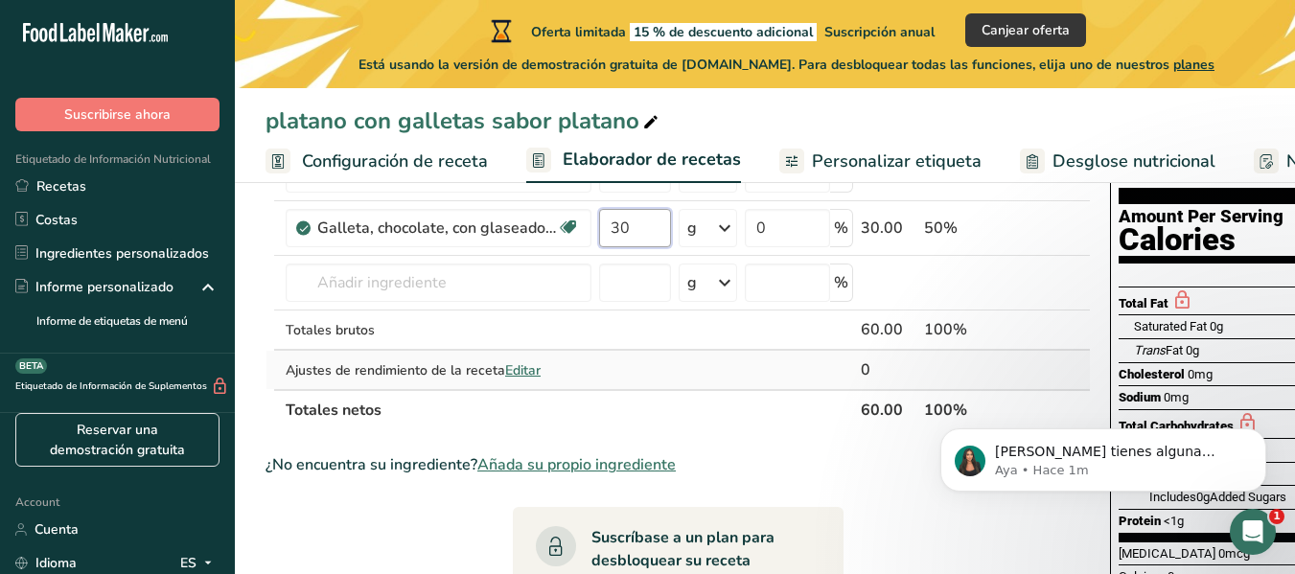
scroll to position [192, 0]
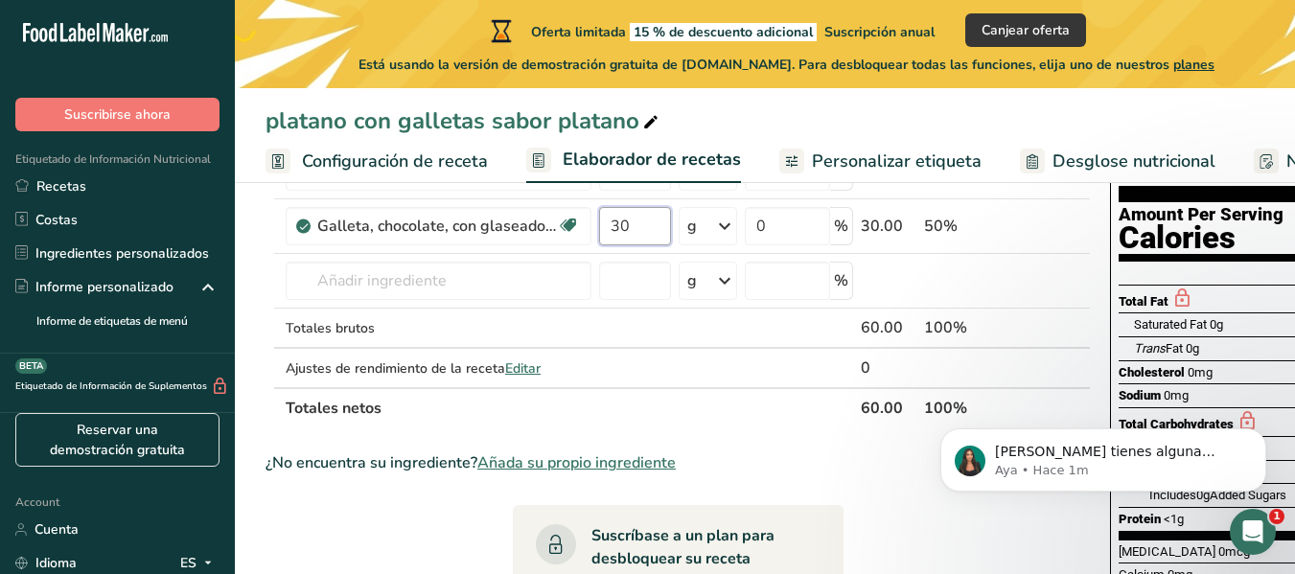
type input "30"
click at [806, 406] on div "Ingrediente * Cantidad * Unidad * Desperdicio * .a-a{fill:#347362;}.b-a{fill:#f…" at bounding box center [679, 266] width 826 height 325
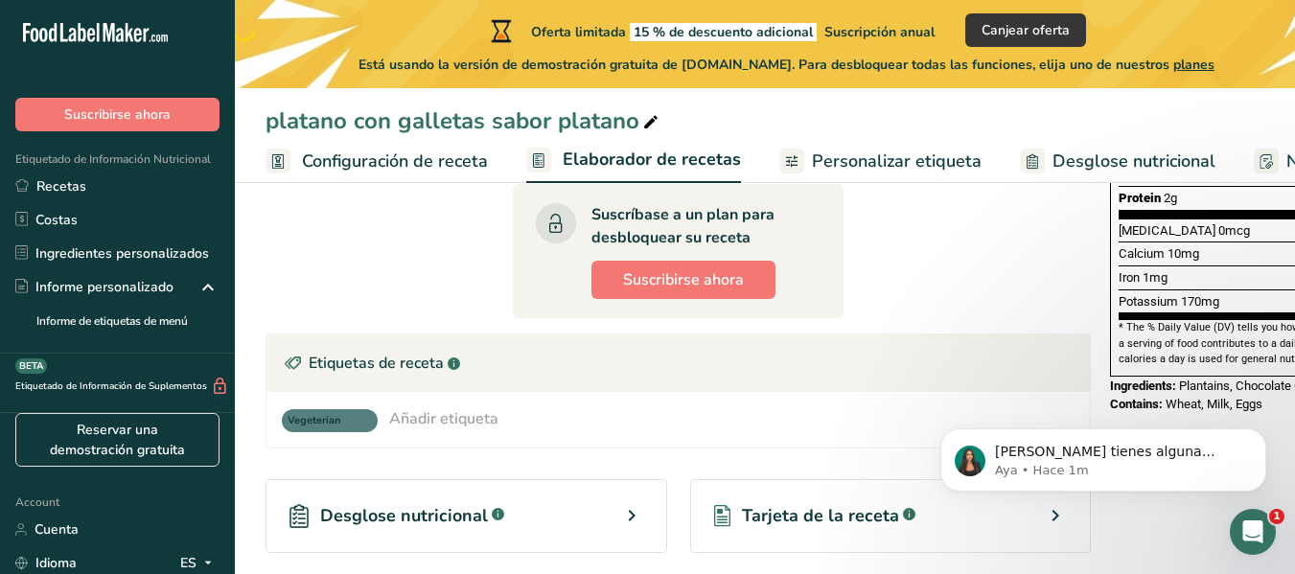
scroll to position [371, 0]
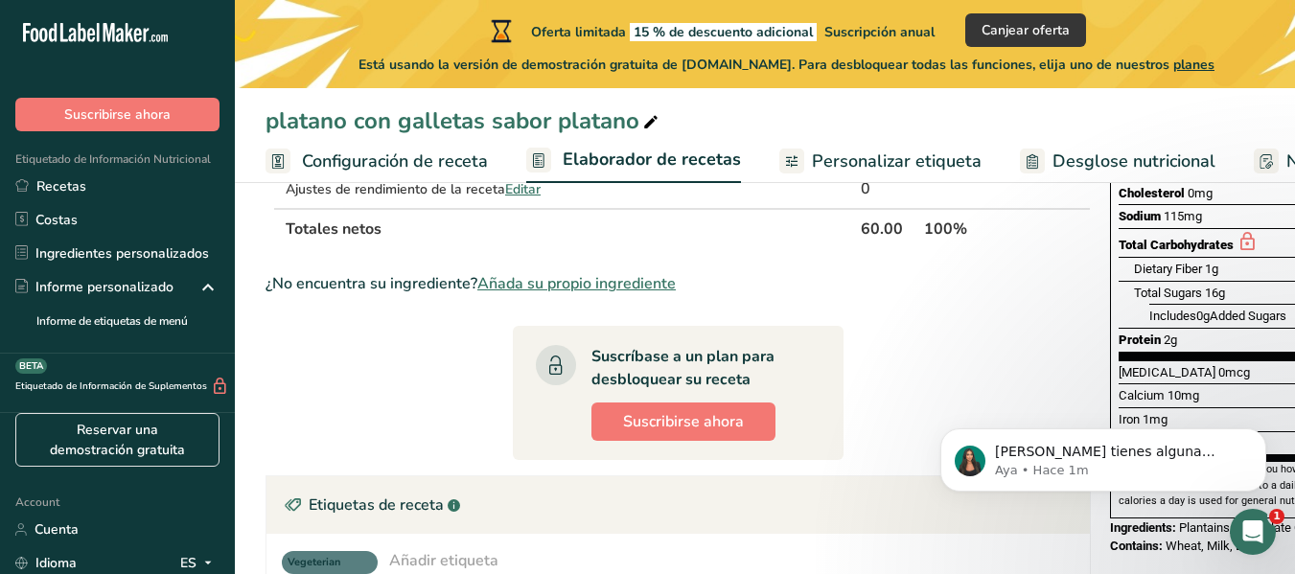
click at [1001, 348] on div "Si tienes alguna pregunta no dudes en consultarnos. ¡Estamos aquí para ayudarte…" at bounding box center [1103, 372] width 353 height 240
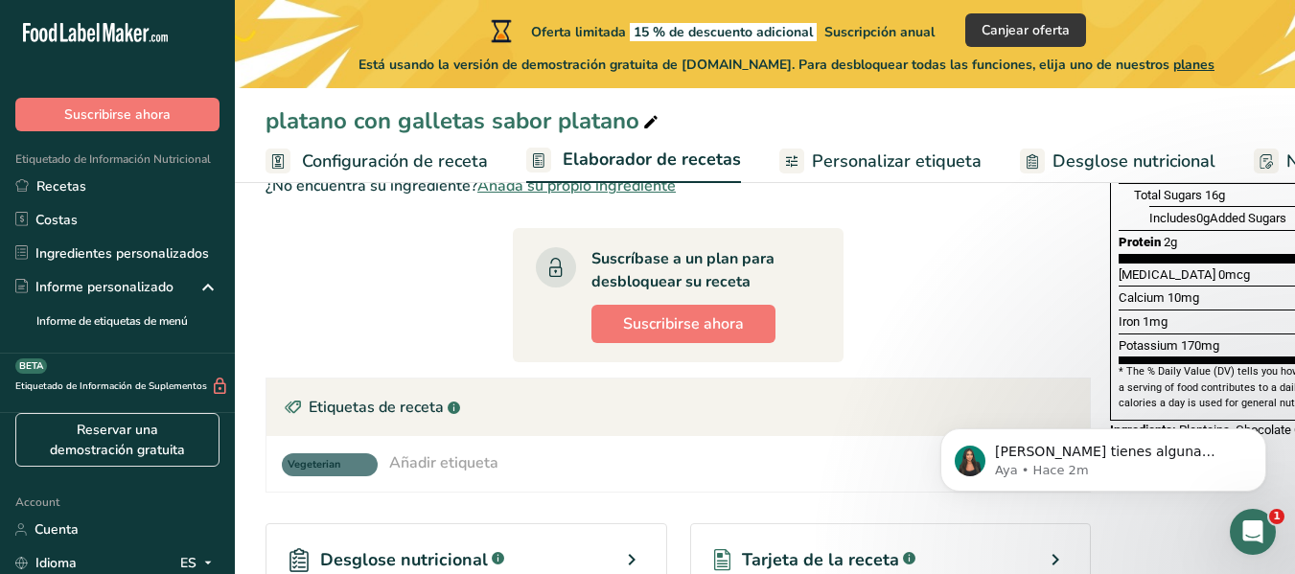
scroll to position [467, 0]
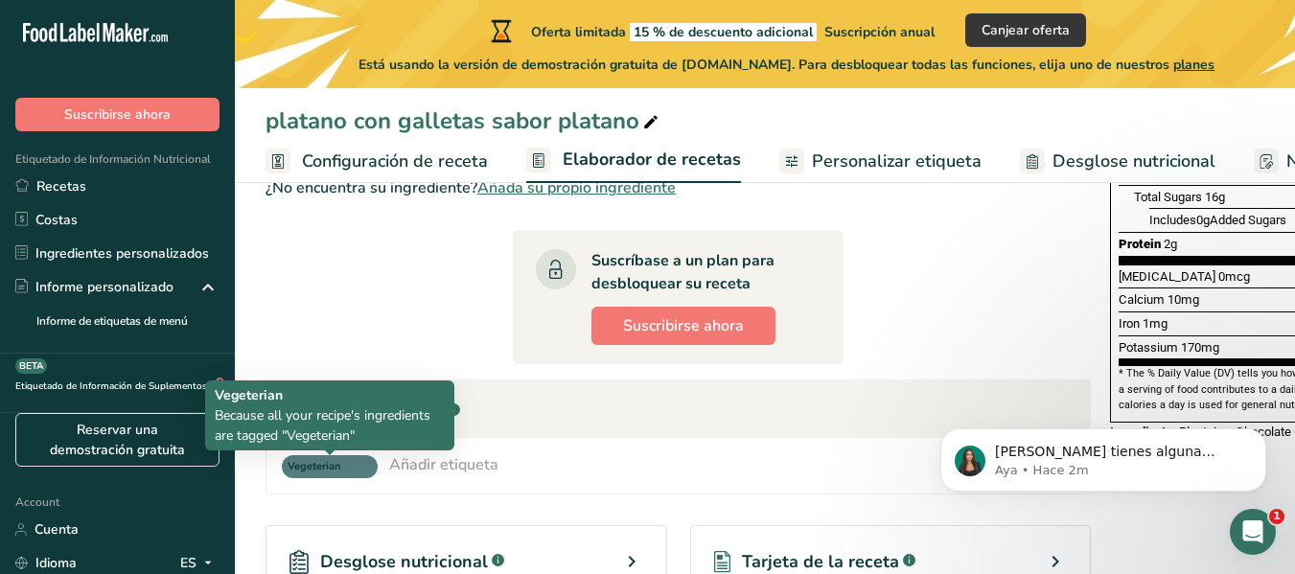
click at [337, 475] on span "Vegeterian" at bounding box center [321, 467] width 67 height 16
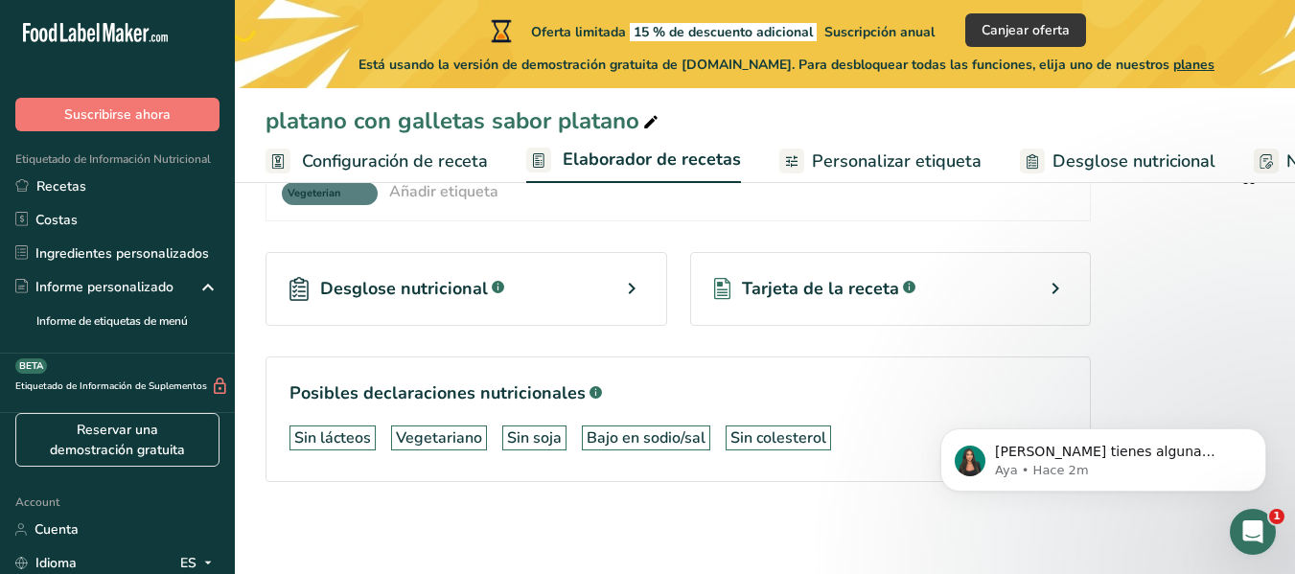
scroll to position [755, 0]
click at [562, 288] on div "Desglose nutricional .a-a{fill:#347362;}.b-a{fill:#fff;}" at bounding box center [467, 289] width 402 height 74
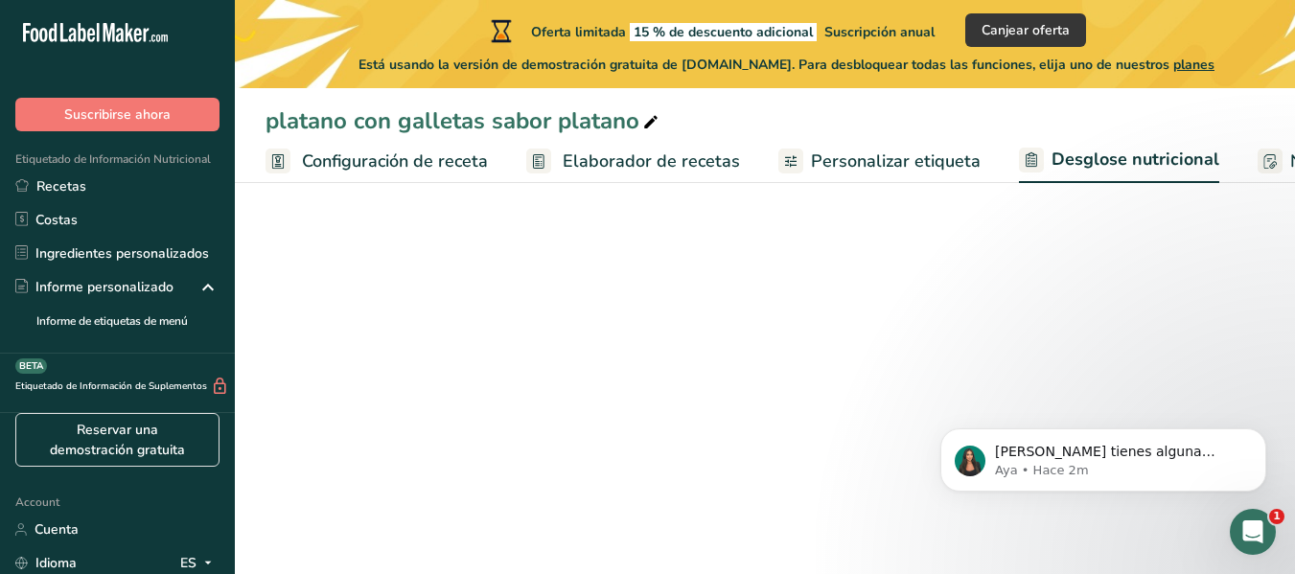
select select "Calories"
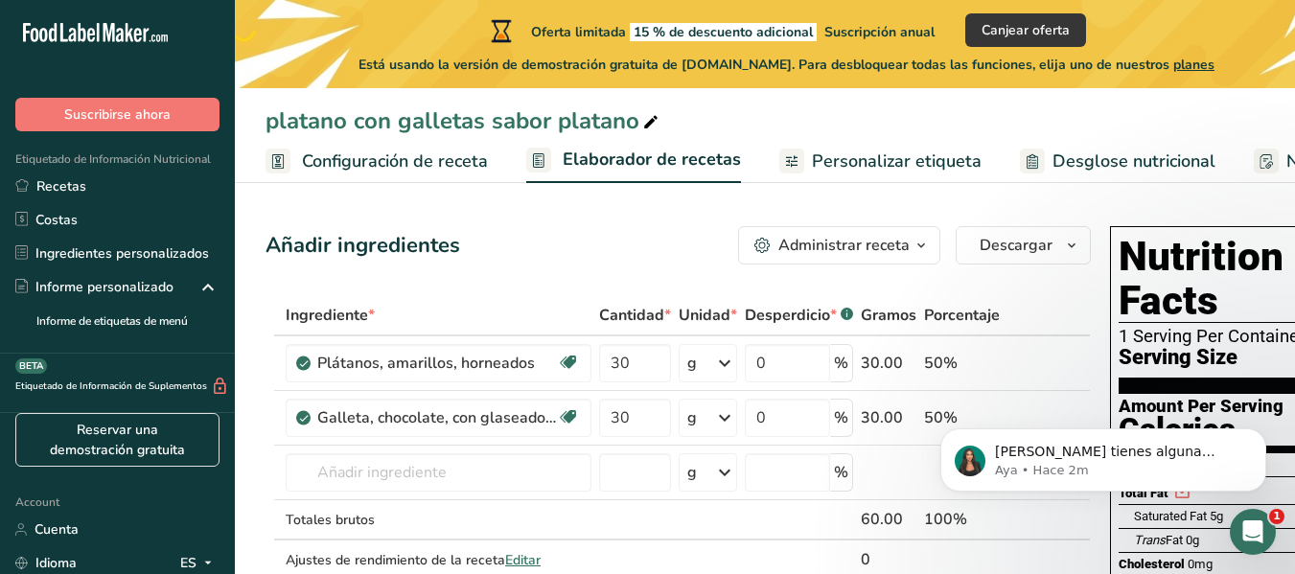
click at [1176, 337] on section "Nutrition Facts 1 Serving Per Container Serving Size 60g" at bounding box center [1256, 314] width 274 height 159
click at [1247, 327] on div "1 Serving Per Container" at bounding box center [1256, 336] width 274 height 19
click at [1011, 237] on span "Descargar" at bounding box center [1016, 245] width 73 height 23
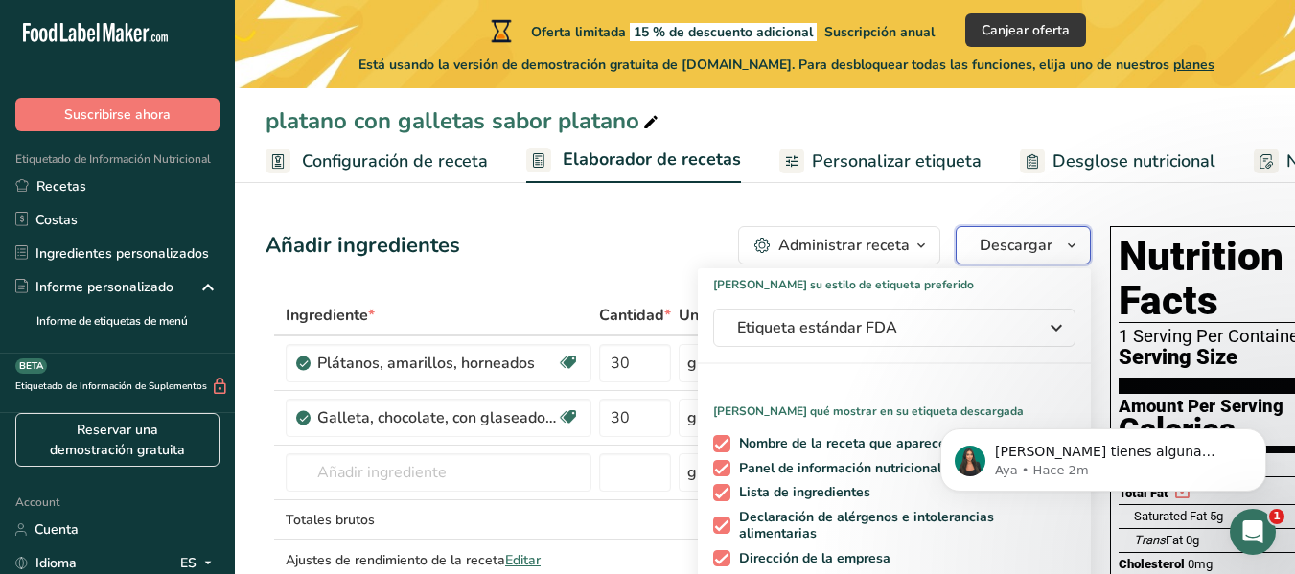
click at [1011, 237] on span "Descargar" at bounding box center [1016, 245] width 73 height 23
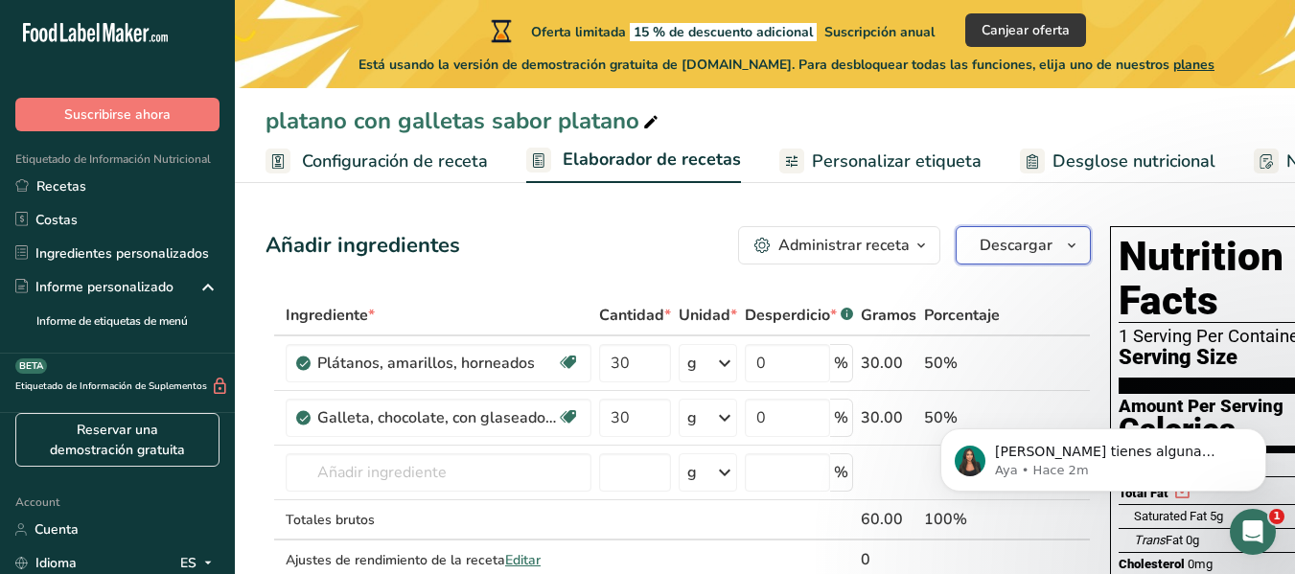
click at [1011, 237] on span "Descargar" at bounding box center [1016, 245] width 73 height 23
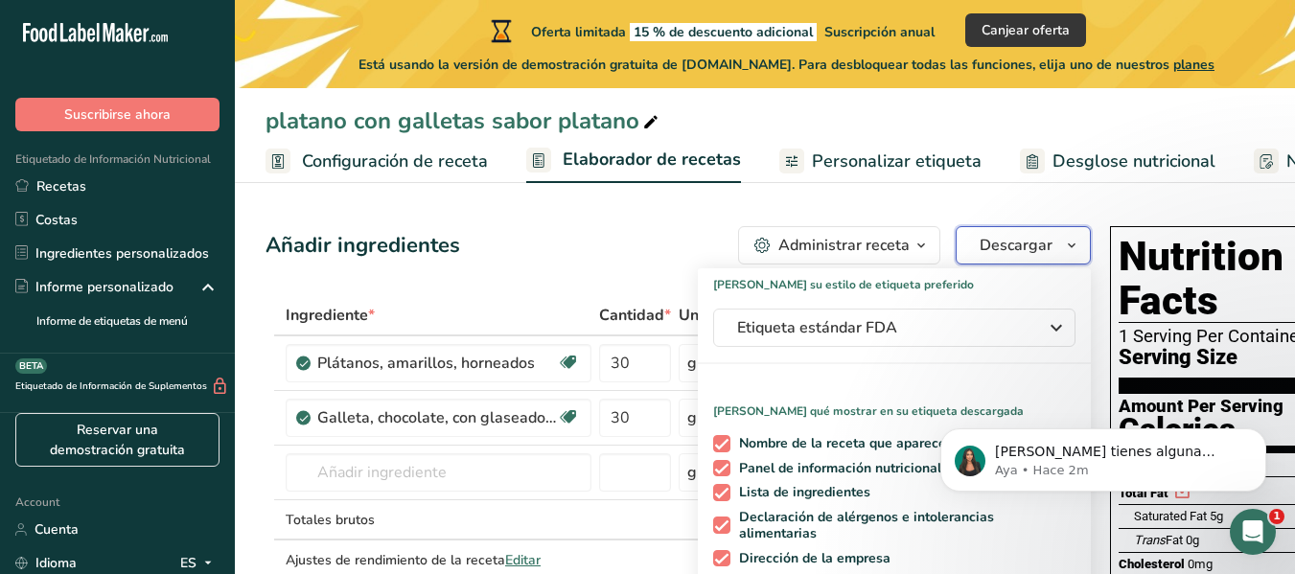
click at [976, 239] on button "Descargar" at bounding box center [1023, 245] width 135 height 38
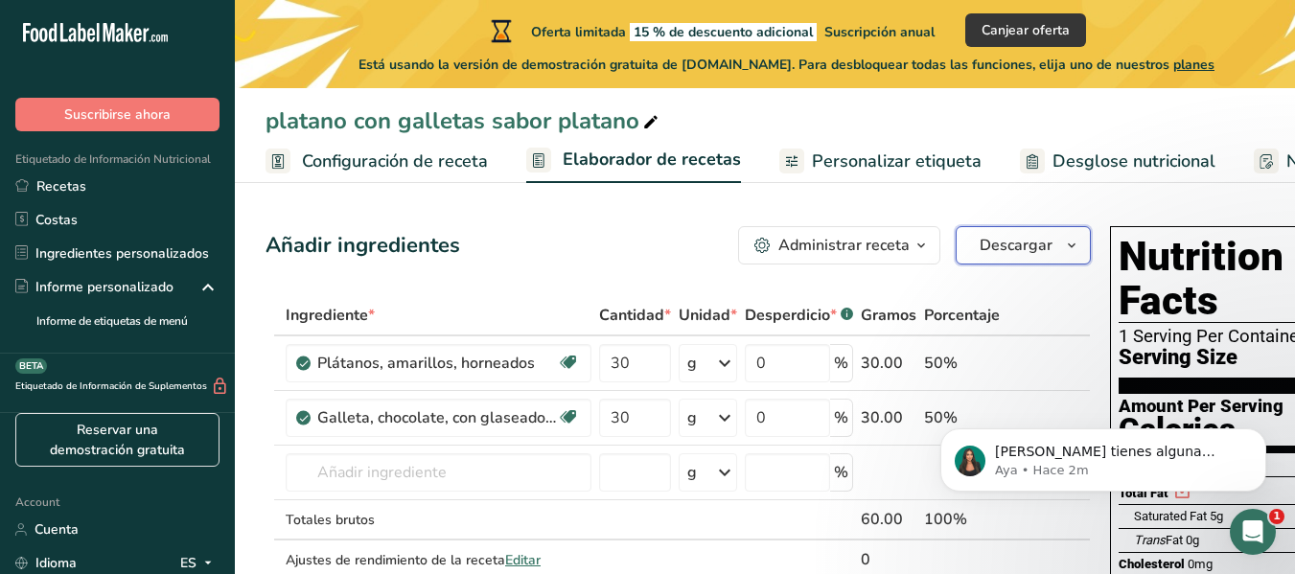
click at [1060, 250] on span "button" at bounding box center [1071, 245] width 23 height 23
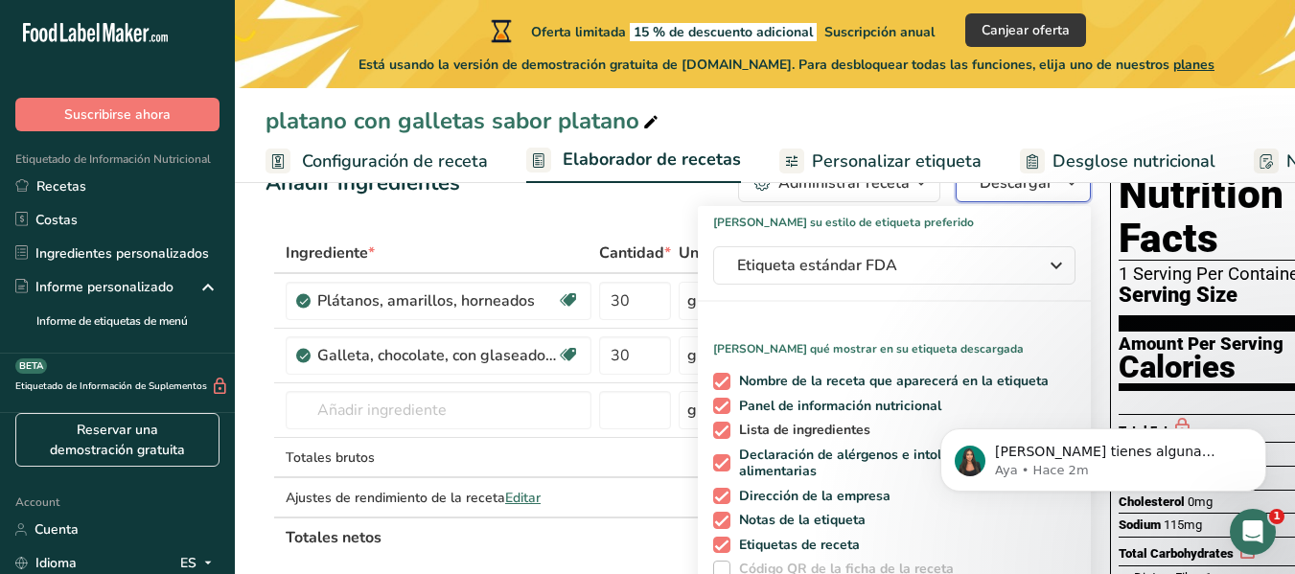
scroll to position [96, 0]
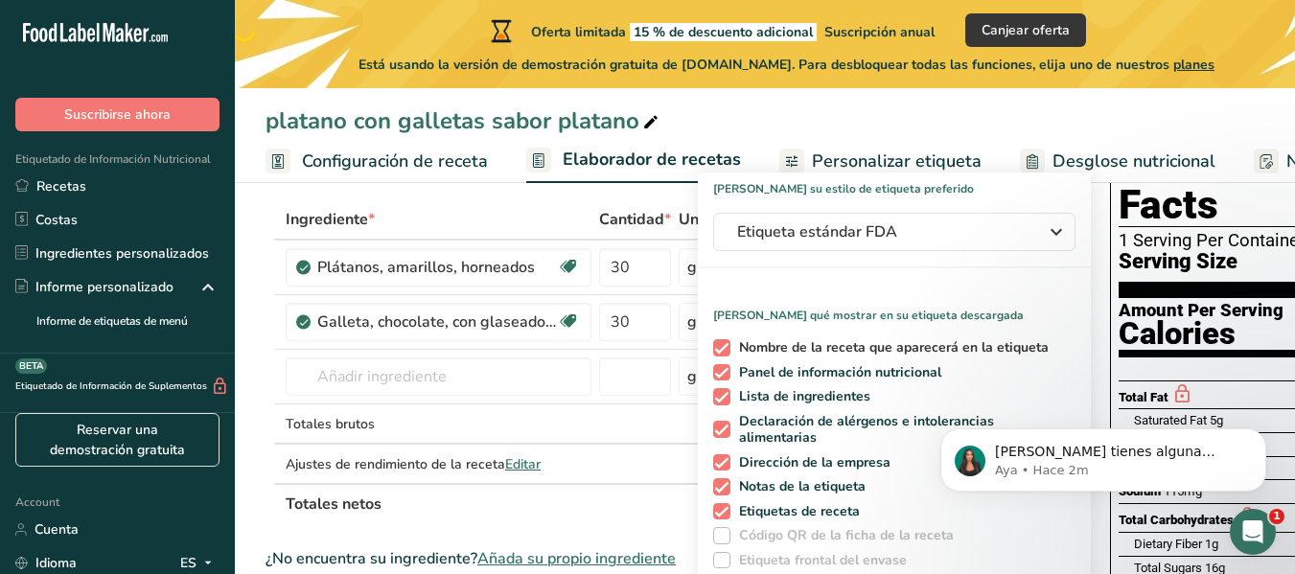
click at [721, 341] on span at bounding box center [721, 347] width 17 height 17
click at [721, 341] on input "Nombre de la receta que aparecerá en la etiqueta" at bounding box center [719, 347] width 12 height 12
checkbox input "false"
click at [717, 367] on span at bounding box center [721, 372] width 17 height 17
click at [717, 367] on input "Panel de información nutricional" at bounding box center [719, 372] width 12 height 12
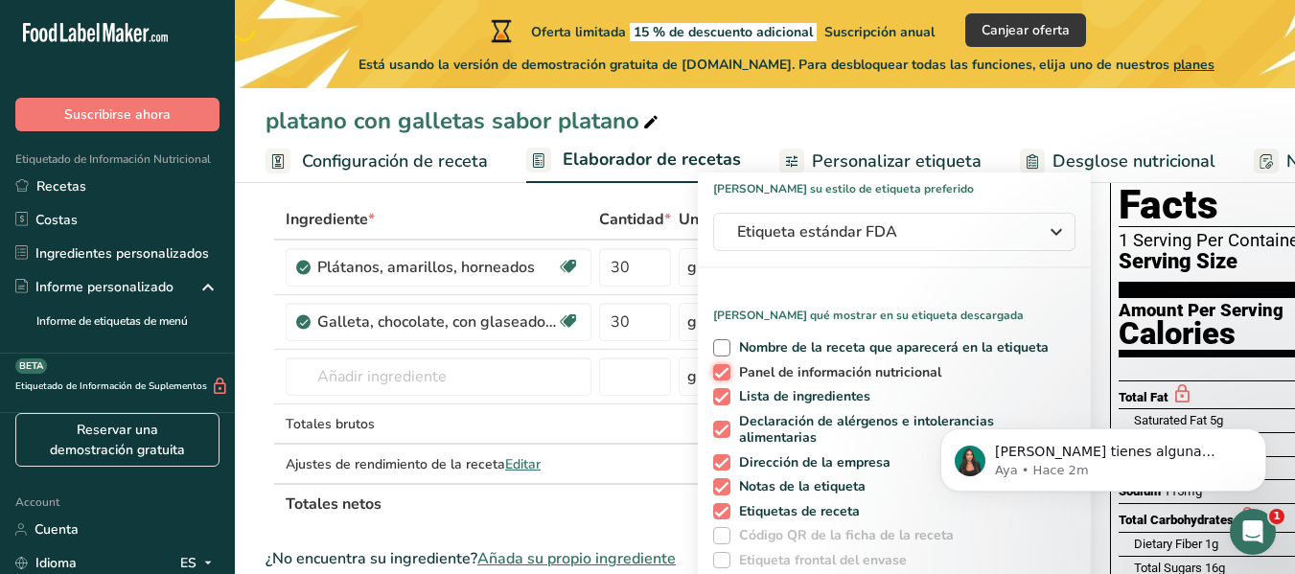
checkbox input "false"
click at [717, 394] on span at bounding box center [721, 396] width 17 height 17
click at [717, 394] on input "Lista de ingredientes" at bounding box center [719, 396] width 12 height 12
checkbox input "false"
click at [715, 360] on div "Nombre de la receta que aparecerá en la etiqueta Panel de información nutricion…" at bounding box center [894, 450] width 393 height 237
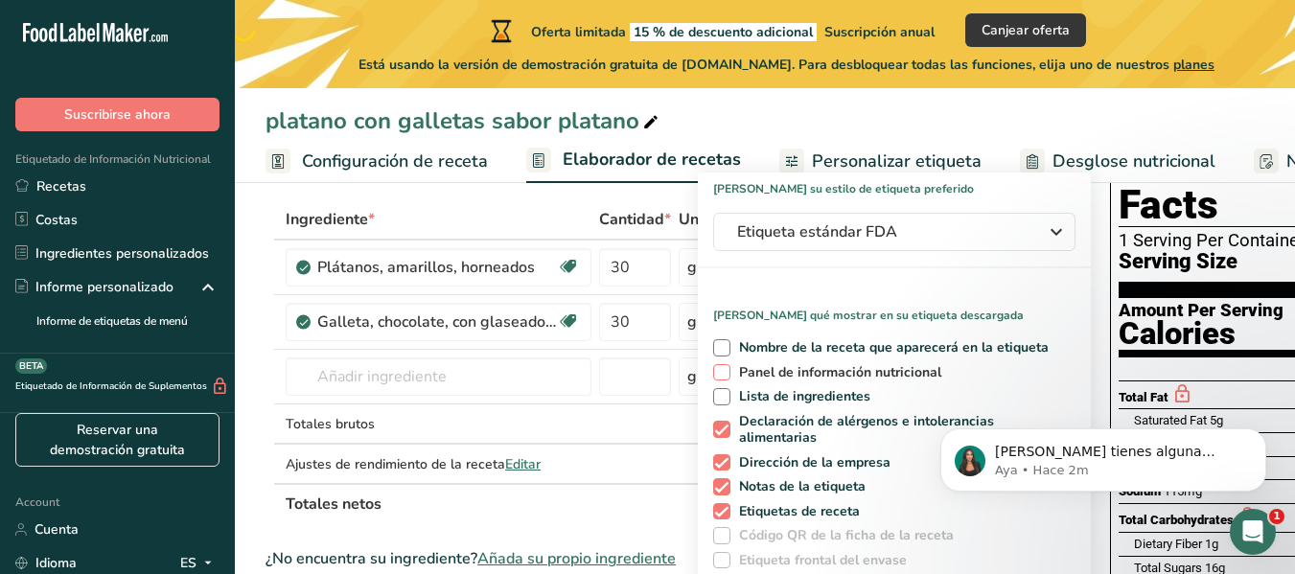
click at [722, 377] on span at bounding box center [721, 372] width 17 height 17
click at [722, 377] on input "Panel de información nutricional" at bounding box center [719, 372] width 12 height 12
checkbox input "true"
click at [721, 431] on span at bounding box center [721, 429] width 17 height 17
click at [721, 431] on input "Declaración de alérgenos e intolerancias alimentarias" at bounding box center [719, 430] width 12 height 12
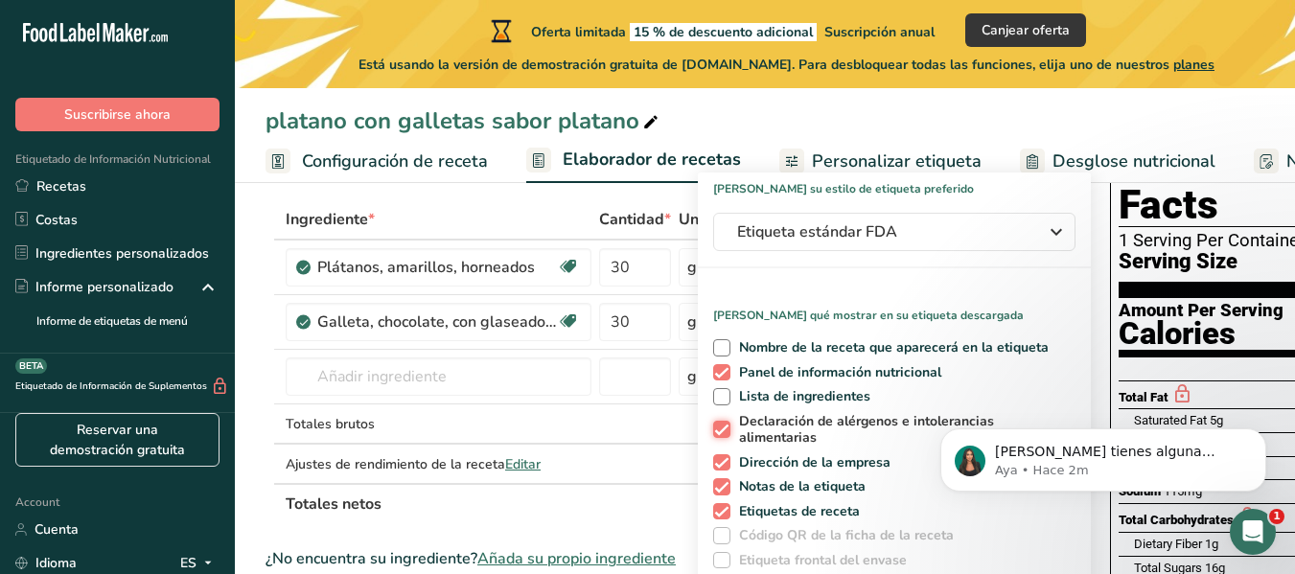
checkbox input "false"
click at [724, 457] on span at bounding box center [721, 462] width 17 height 17
click at [724, 457] on input "Dirección de la empresa" at bounding box center [719, 462] width 12 height 12
checkbox input "false"
click at [721, 489] on span at bounding box center [721, 486] width 17 height 17
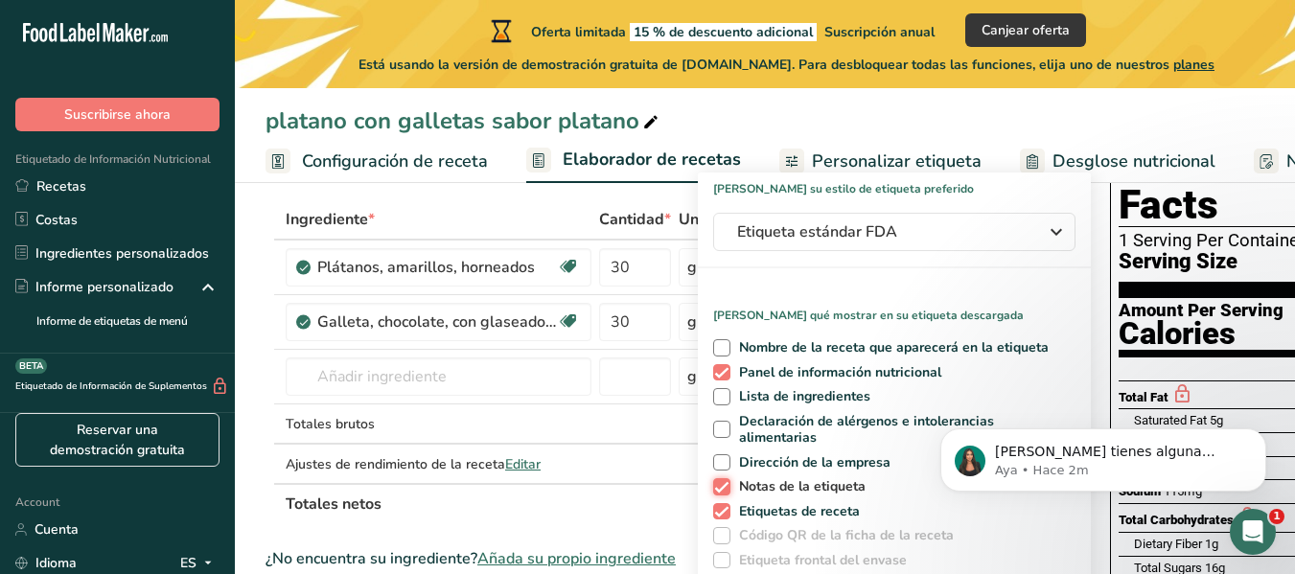
click at [721, 489] on input "Notas de la etiqueta" at bounding box center [719, 486] width 12 height 12
checkbox input "false"
click at [721, 516] on span at bounding box center [721, 511] width 17 height 17
click at [721, 516] on input "Etiquetas de receta" at bounding box center [719, 511] width 12 height 12
checkbox input "false"
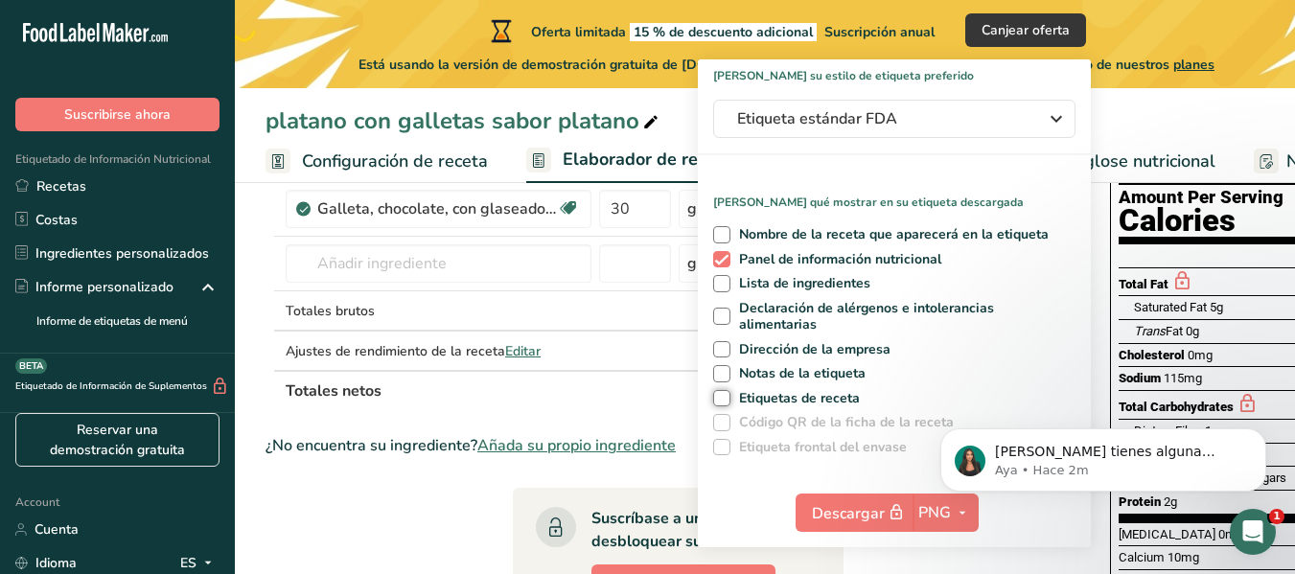
scroll to position [384, 0]
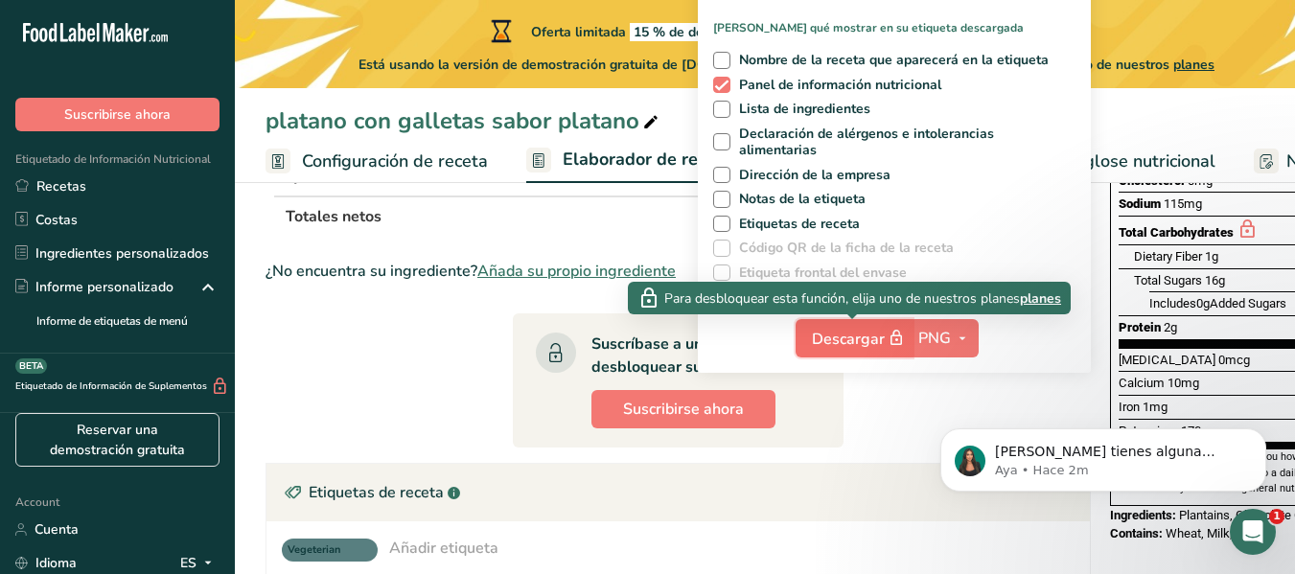
click at [855, 333] on span "Descargar" at bounding box center [860, 339] width 96 height 24
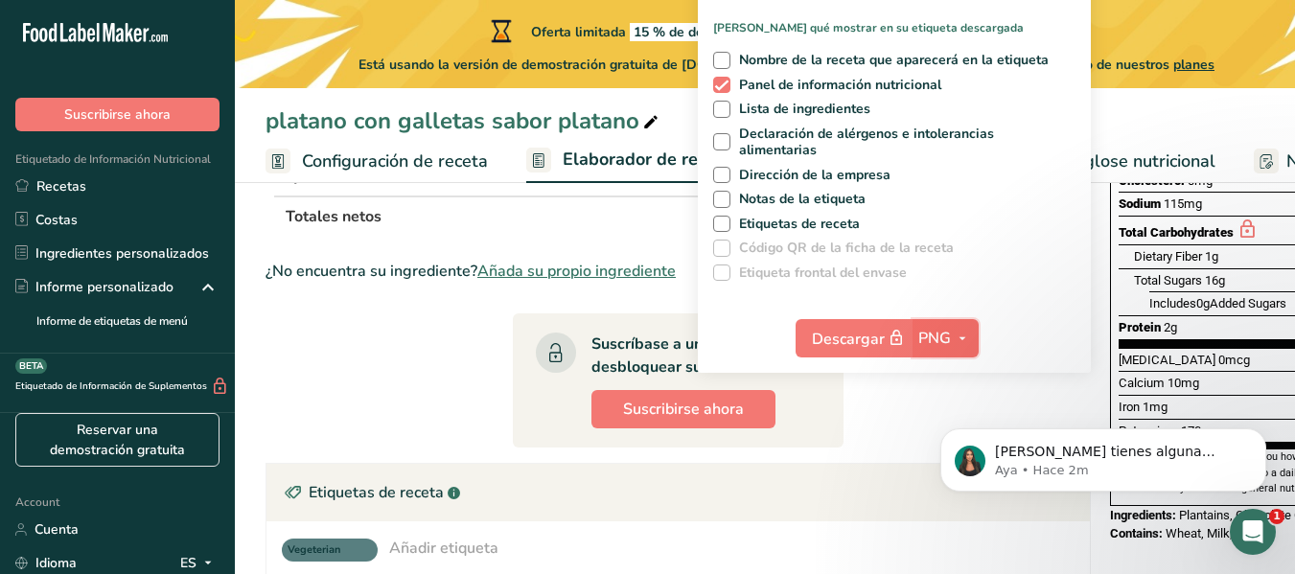
click at [945, 343] on span "PNG" at bounding box center [935, 338] width 33 height 23
click at [956, 405] on body "Si tienes alguna pregunta no dudes en consultarnos. ¡Estamos aquí para ayudarte…" at bounding box center [1103, 455] width 368 height 119
click at [943, 404] on body "Si tienes alguna pregunta no dudes en consultarnos. ¡Estamos aquí para ayudarte…" at bounding box center [1103, 455] width 368 height 119
click at [930, 380] on link "PNG" at bounding box center [948, 377] width 61 height 32
click at [978, 320] on div "Si tienes alguna pregunta no dudes en consultarnos. ¡Estamos aquí para ayudarte…" at bounding box center [1103, 372] width 353 height 240
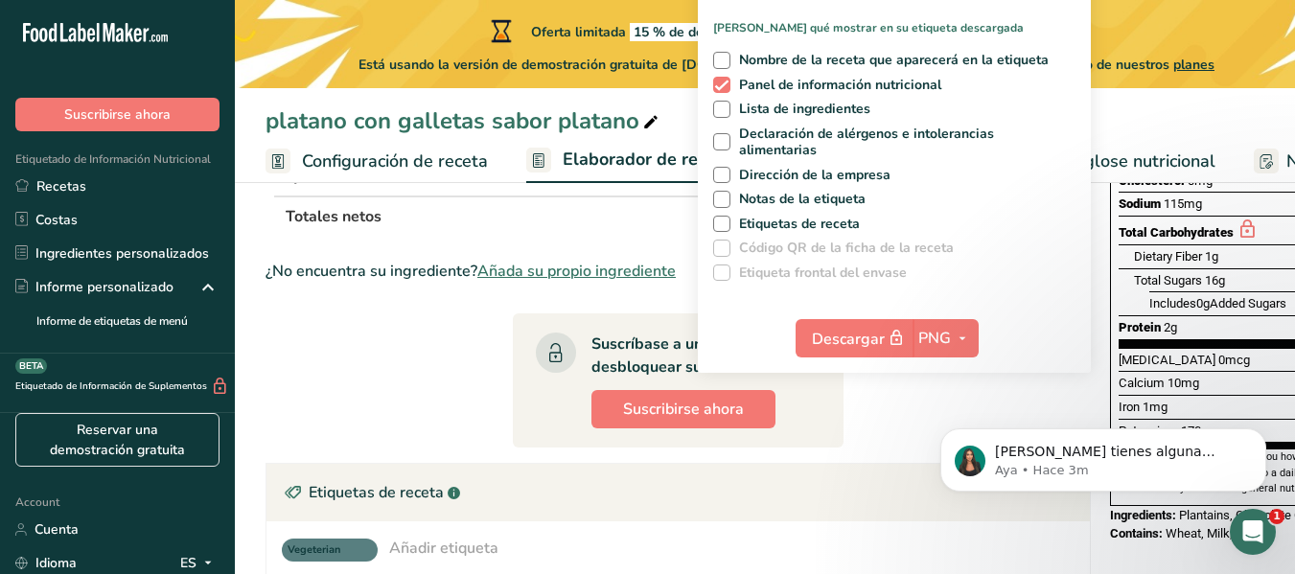
click at [656, 550] on div "Vegeterian Añadir etiqueta Etiquetas estándar Etiquetas personalizadas Fuente d…" at bounding box center [678, 549] width 793 height 25
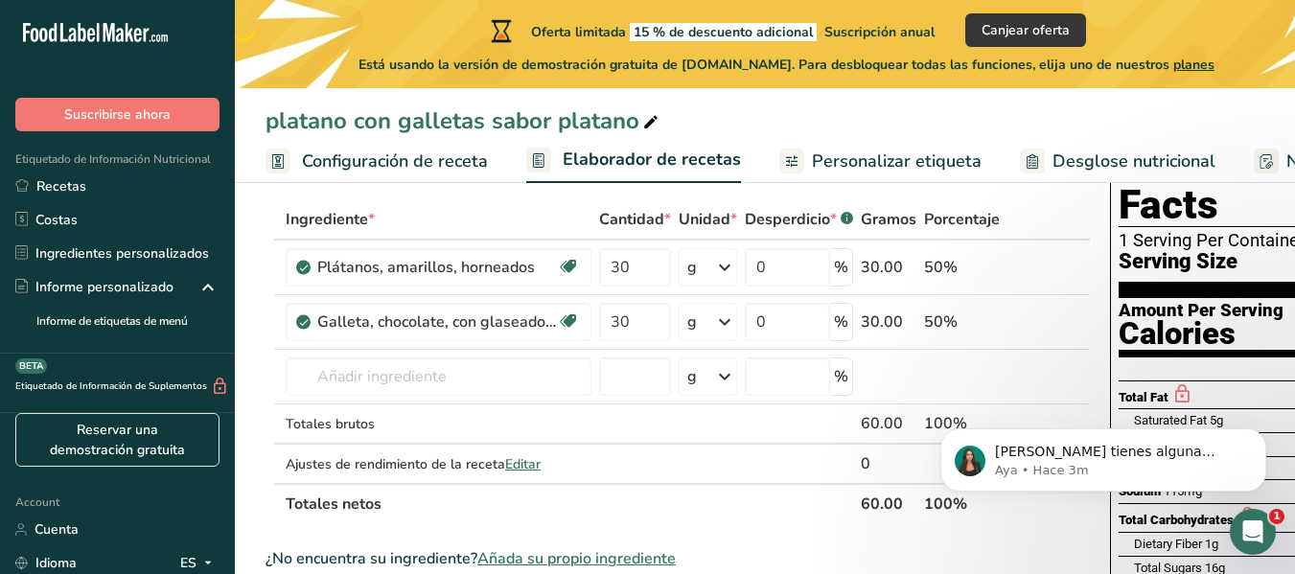
scroll to position [0, 0]
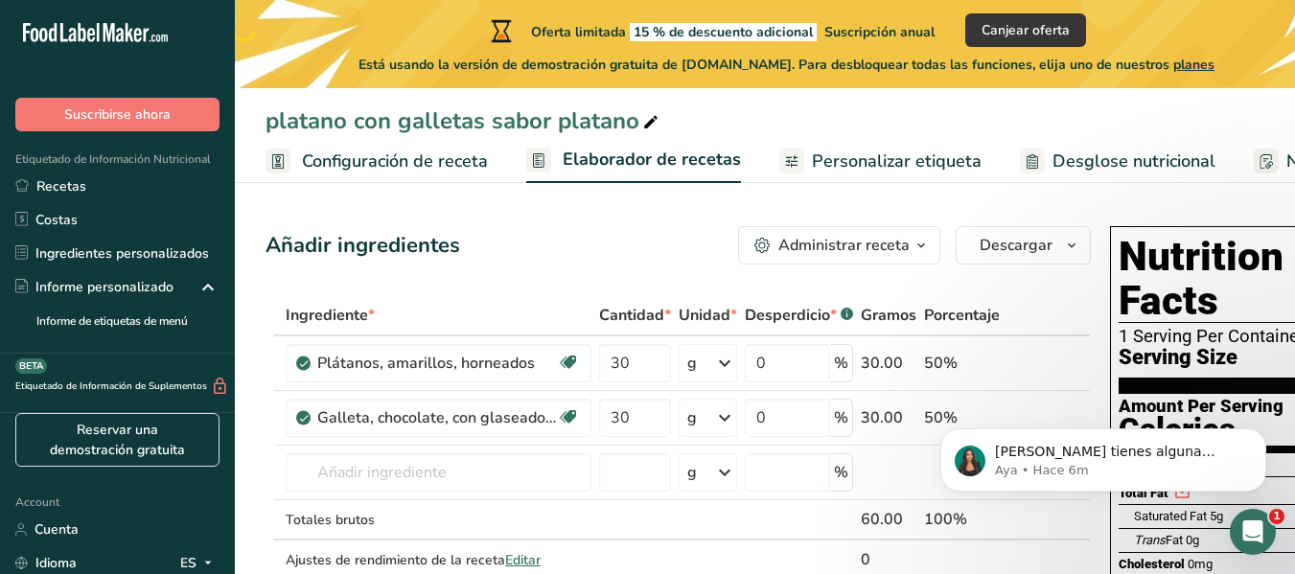
click at [943, 175] on link "Personalizar etiqueta" at bounding box center [881, 161] width 202 height 43
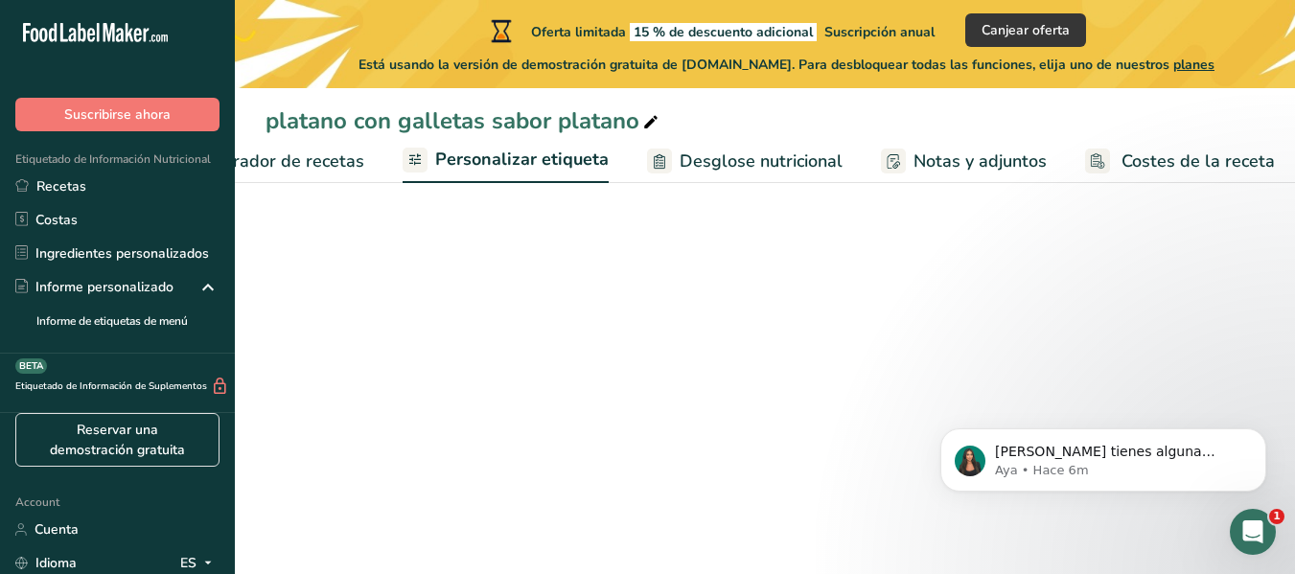
scroll to position [0, 377]
click at [725, 152] on span "Desglose nutricional" at bounding box center [760, 162] width 163 height 26
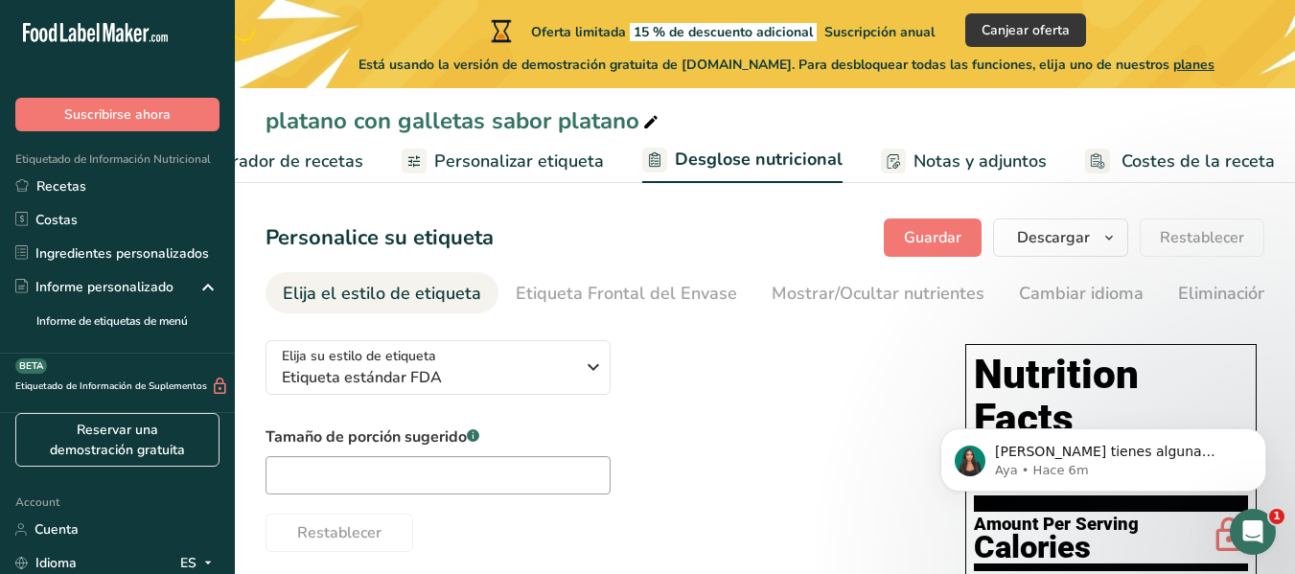
select select "Calories"
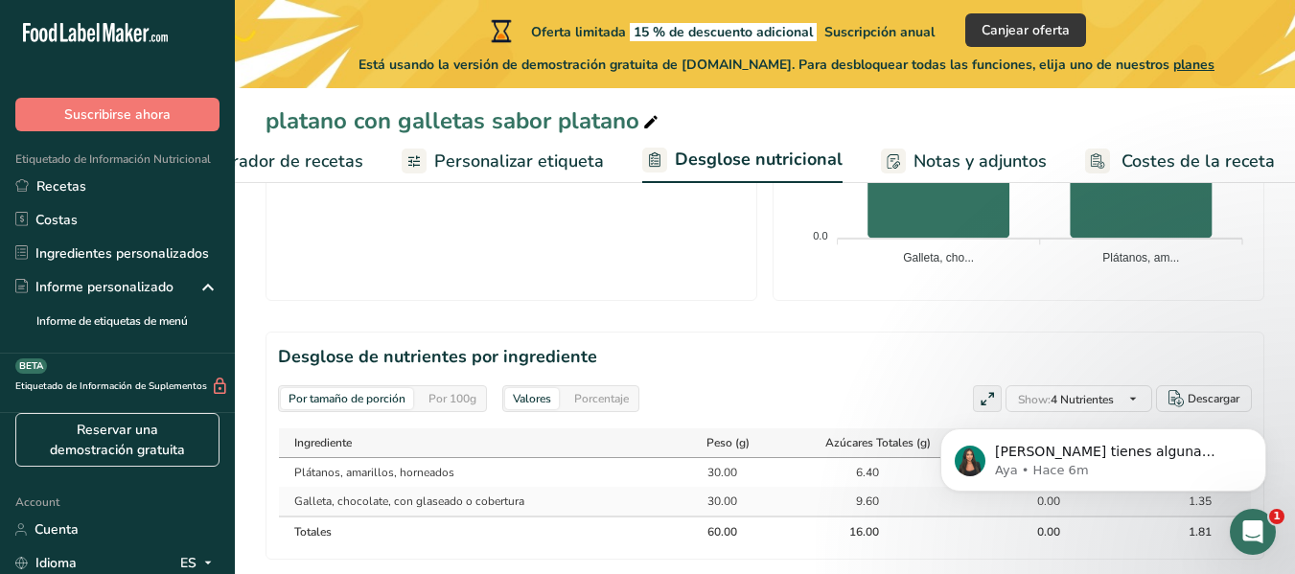
scroll to position [1036, 0]
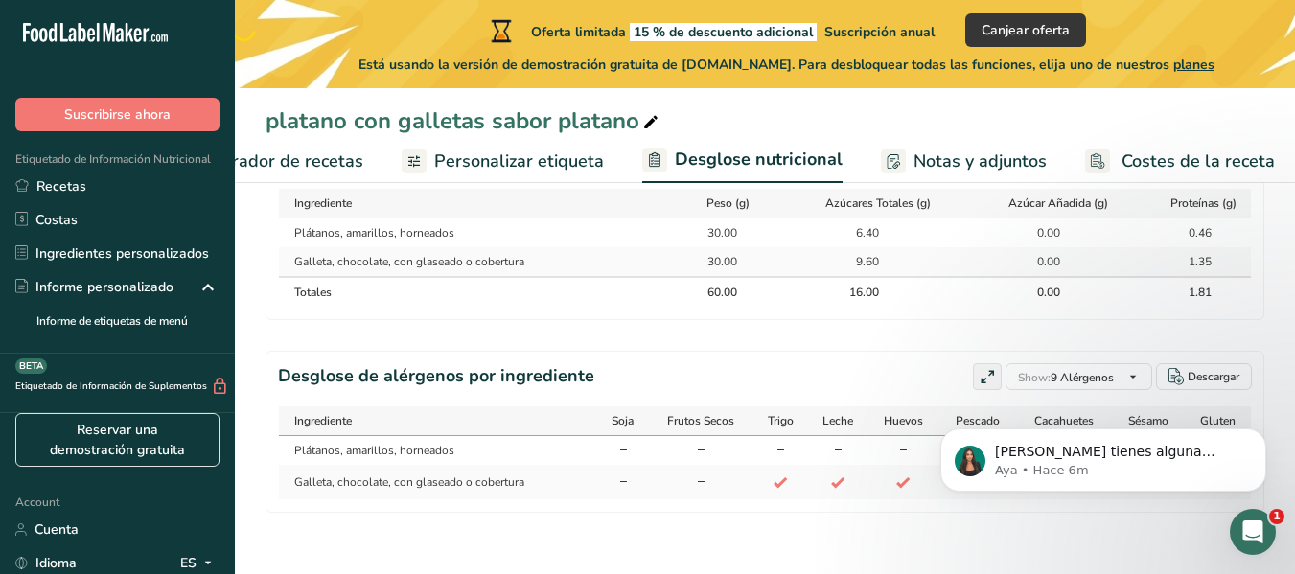
click at [934, 174] on span "Notas y adjuntos" at bounding box center [980, 162] width 133 height 26
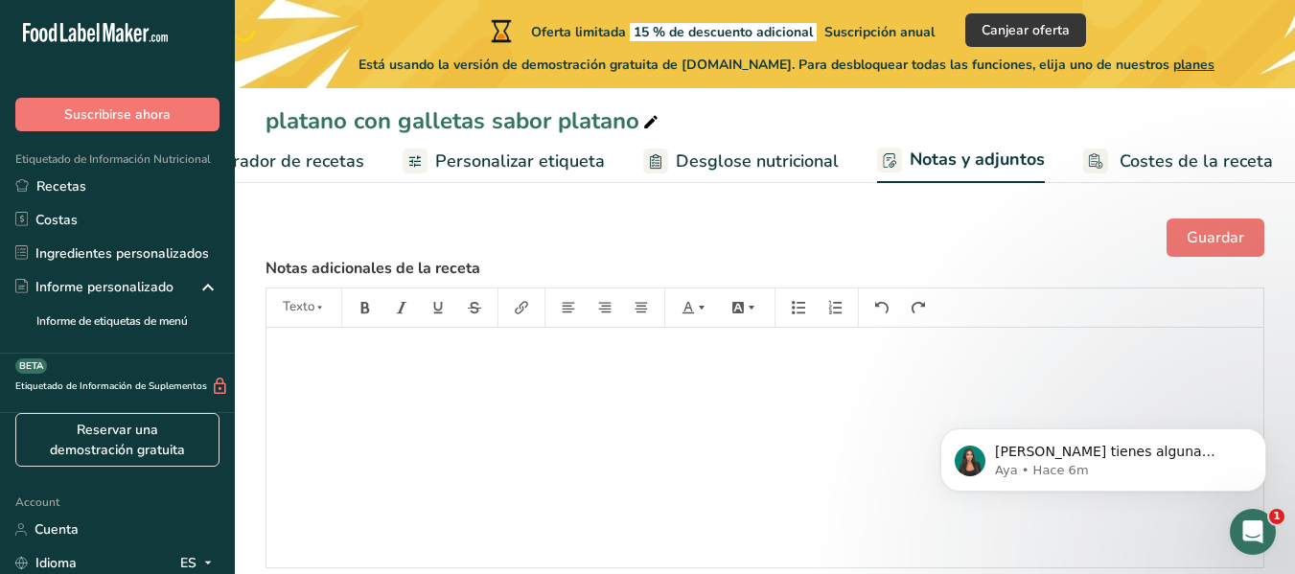
click at [1192, 151] on span "Costes de la receta" at bounding box center [1196, 162] width 153 height 26
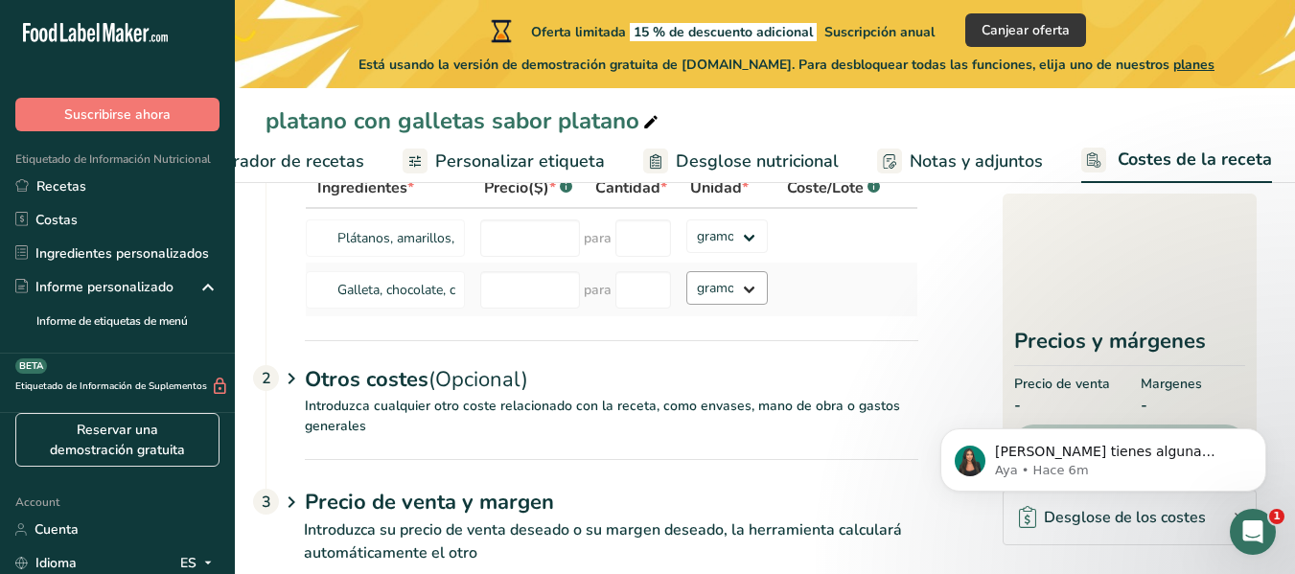
scroll to position [184, 0]
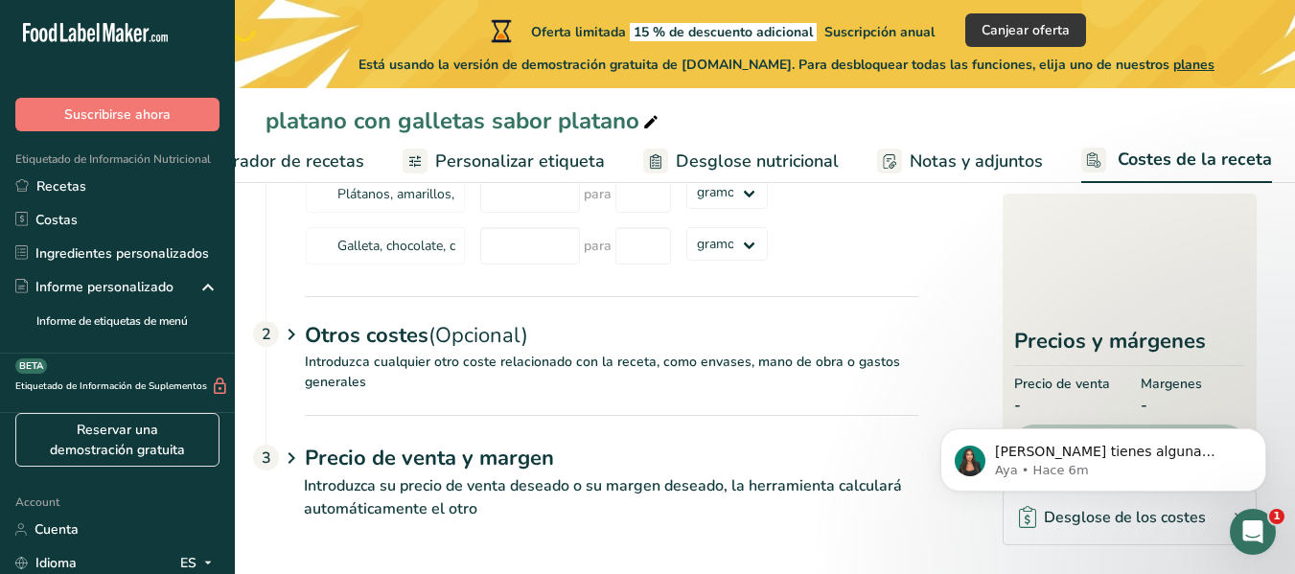
click at [491, 152] on span "Personalizar etiqueta" at bounding box center [520, 162] width 170 height 26
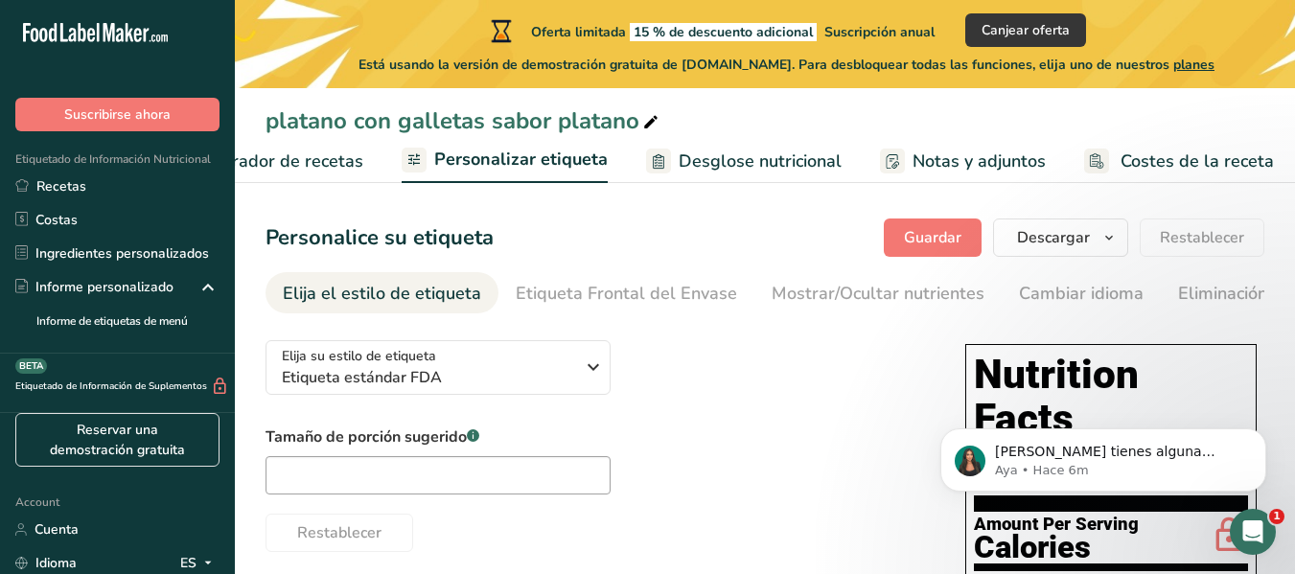
click at [358, 167] on ul "Configuración de receta Elaborador de recetas Personalizar etiqueta Desglose nu…" at bounding box center [585, 160] width 1455 height 45
click at [328, 167] on span "Elaborador de recetas" at bounding box center [274, 162] width 177 height 26
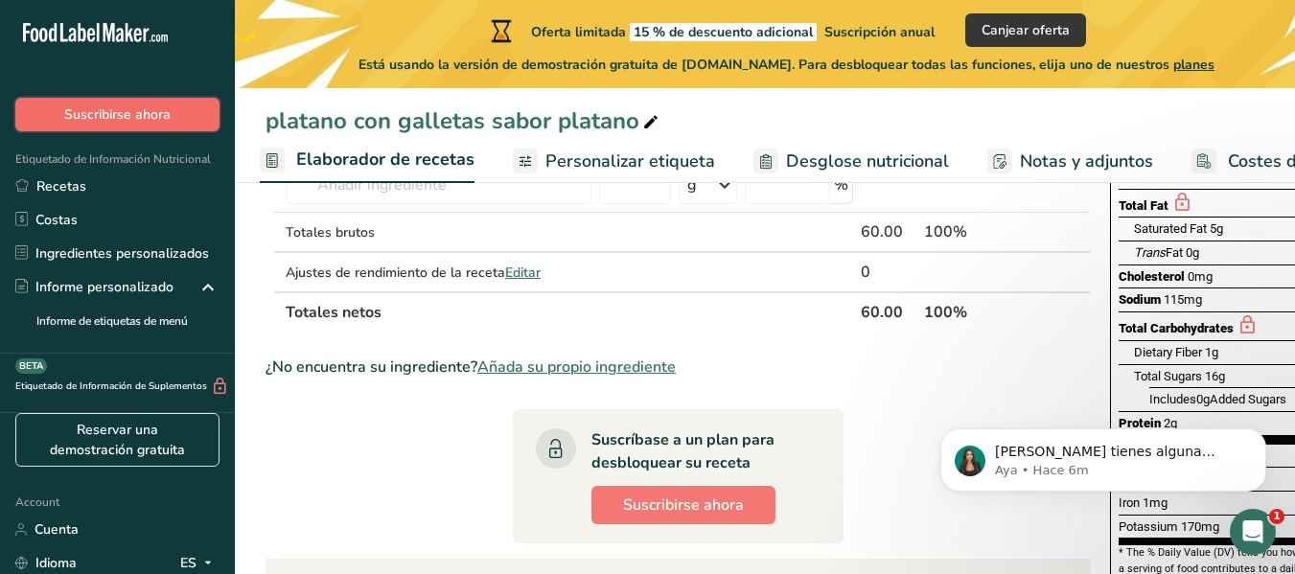
click at [162, 105] on span "Suscribirse ahora" at bounding box center [117, 115] width 106 height 20
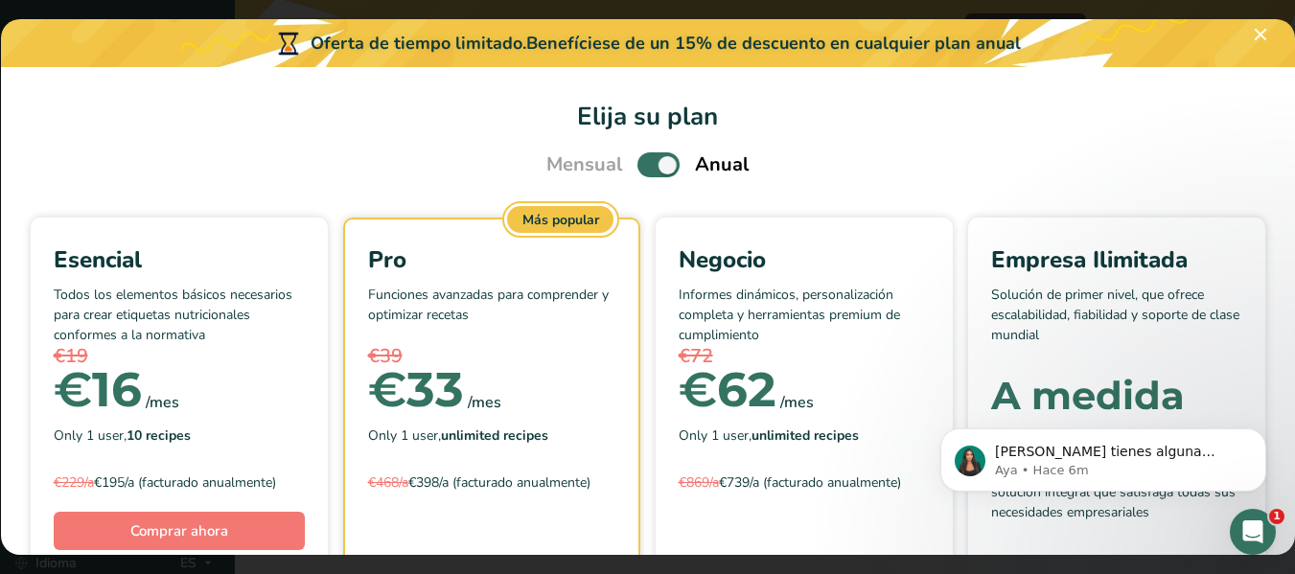
scroll to position [184, 0]
